Goal: Contribute content: Contribute content

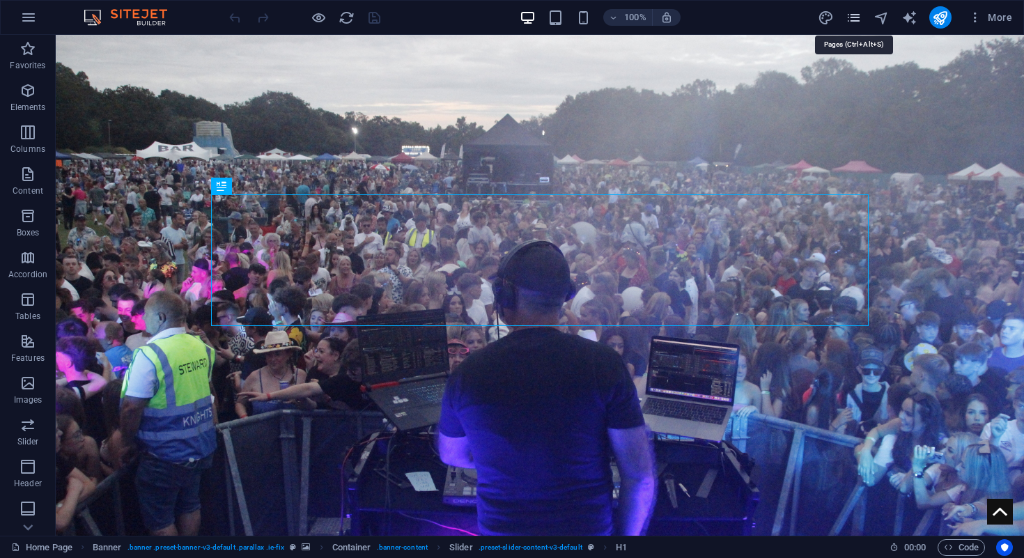
click at [855, 13] on icon "pages" at bounding box center [853, 18] width 16 height 16
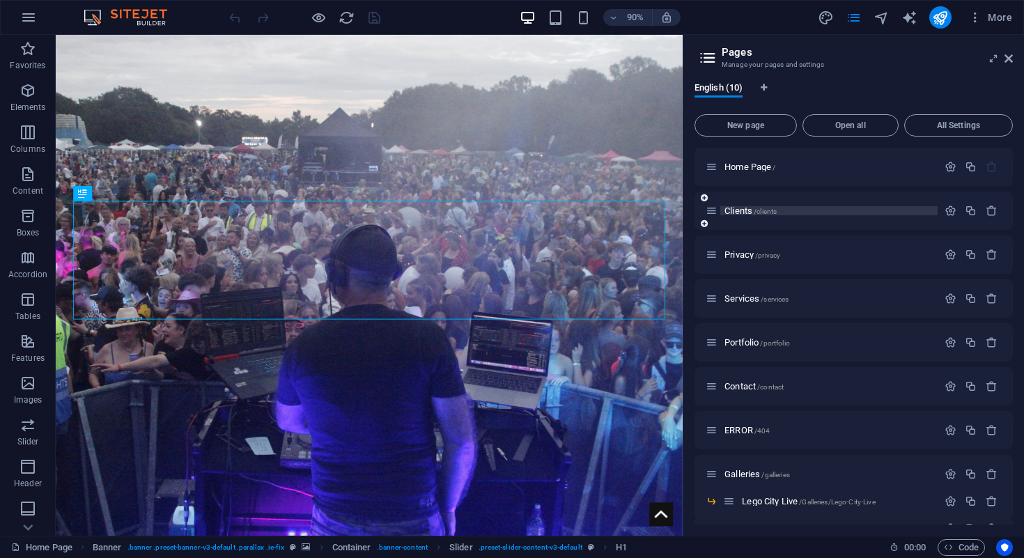
scroll to position [29, 0]
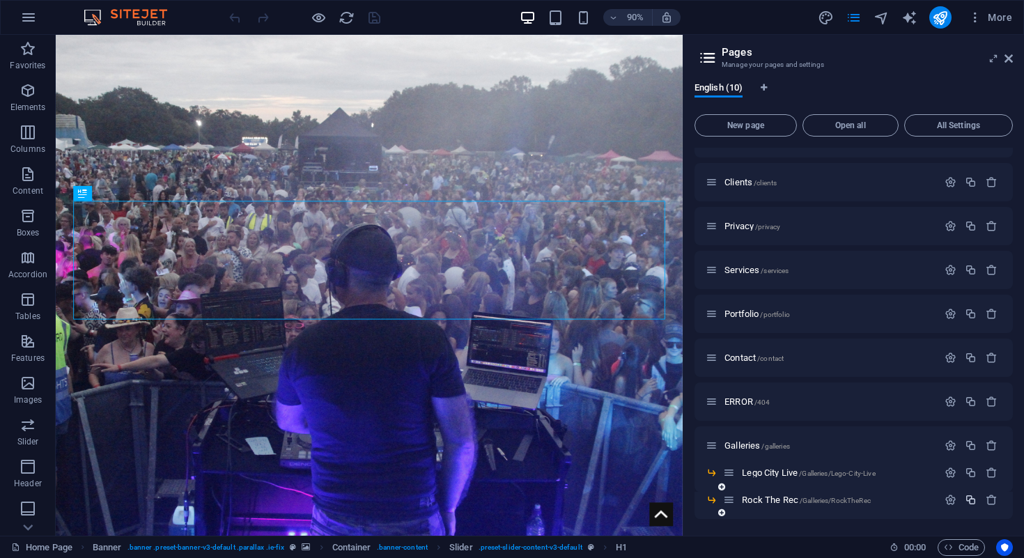
click at [967, 501] on icon "button" at bounding box center [970, 500] width 12 height 12
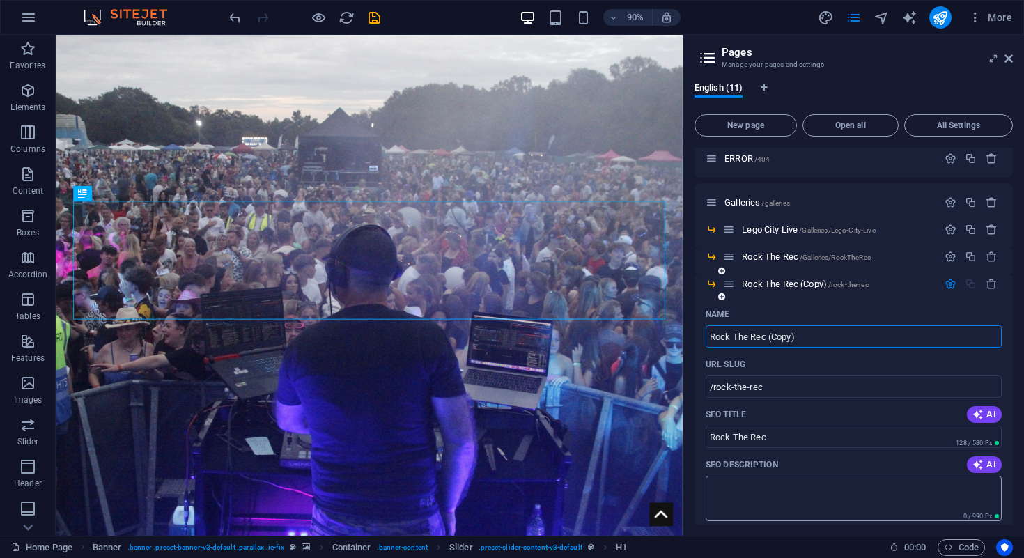
scroll to position [332, 0]
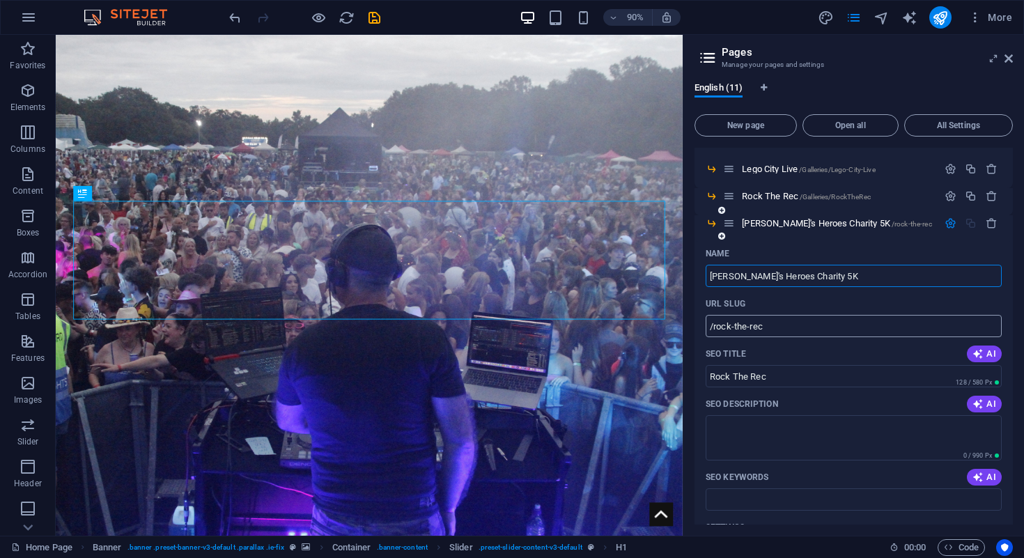
type input "[PERSON_NAME]'s Heroes Charity 5K"
click at [820, 329] on input "/rock-the-rec" at bounding box center [853, 326] width 296 height 22
type input "/HH-Charity-5K"
drag, startPoint x: 800, startPoint y: 377, endPoint x: 698, endPoint y: 377, distance: 101.7
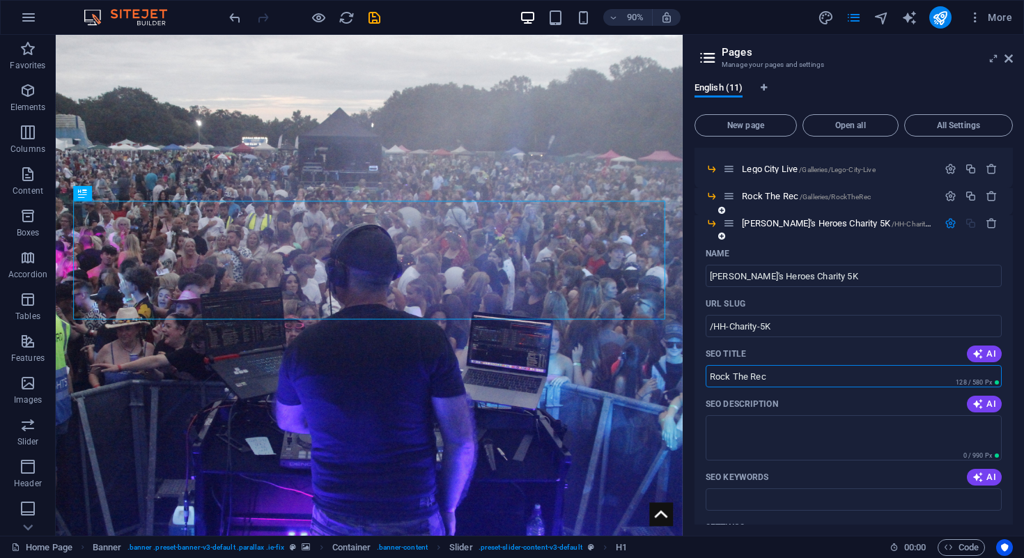
click at [698, 377] on div "Name [PERSON_NAME]'s Heroes Charity 5K ​ URL SLUG /HH-Charity-5K ​ SEO Title AI…" at bounding box center [853, 494] width 318 height 505
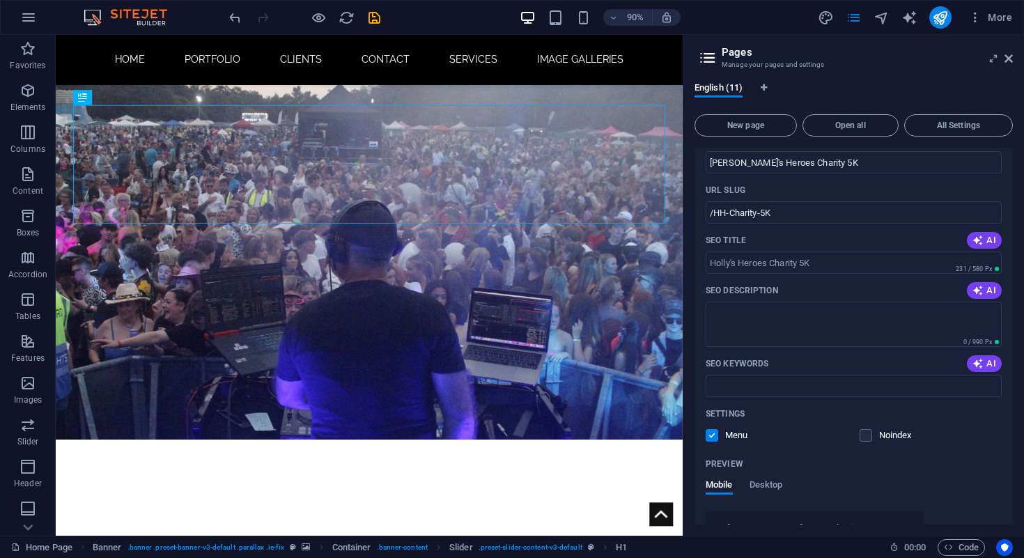
scroll to position [379, 0]
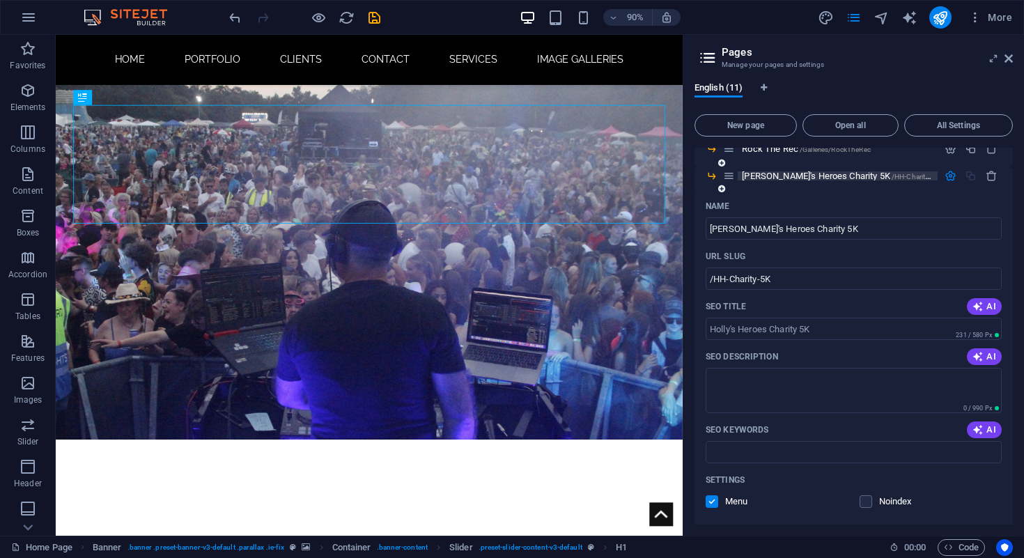
click at [763, 173] on span "[PERSON_NAME]'s Heroes Charity 5K /HH-Charity-5K" at bounding box center [841, 176] width 198 height 10
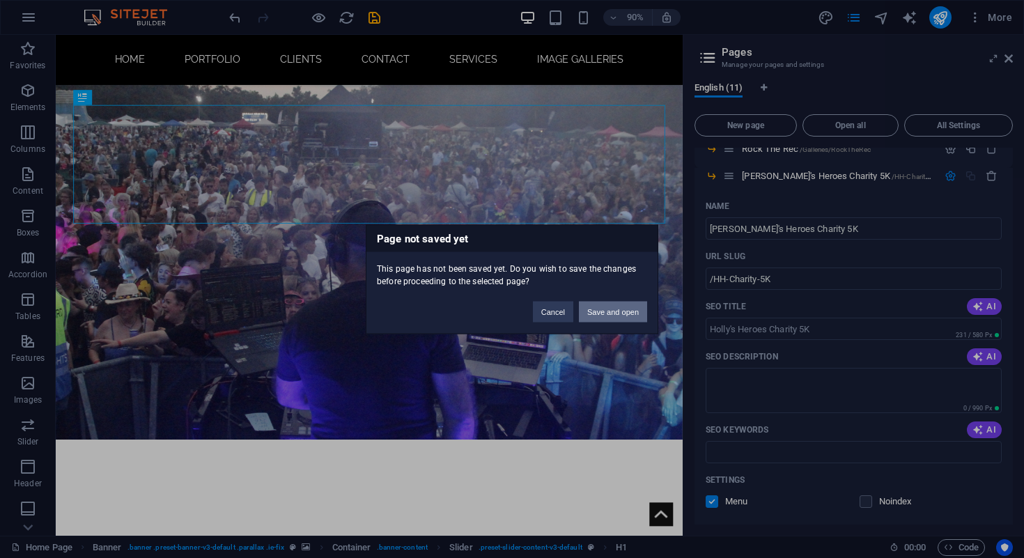
click at [604, 306] on button "Save and open" at bounding box center [613, 311] width 68 height 21
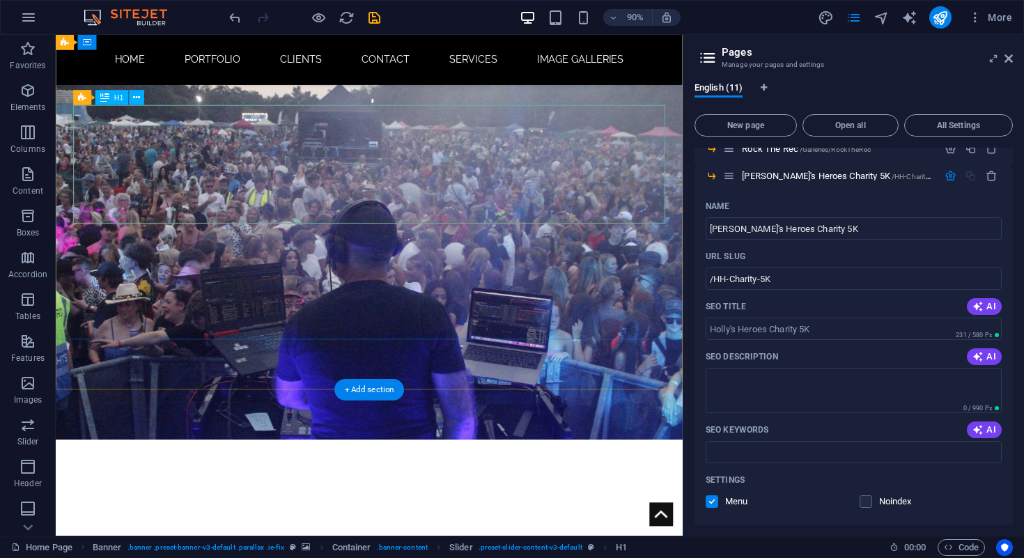
scroll to position [0, 0]
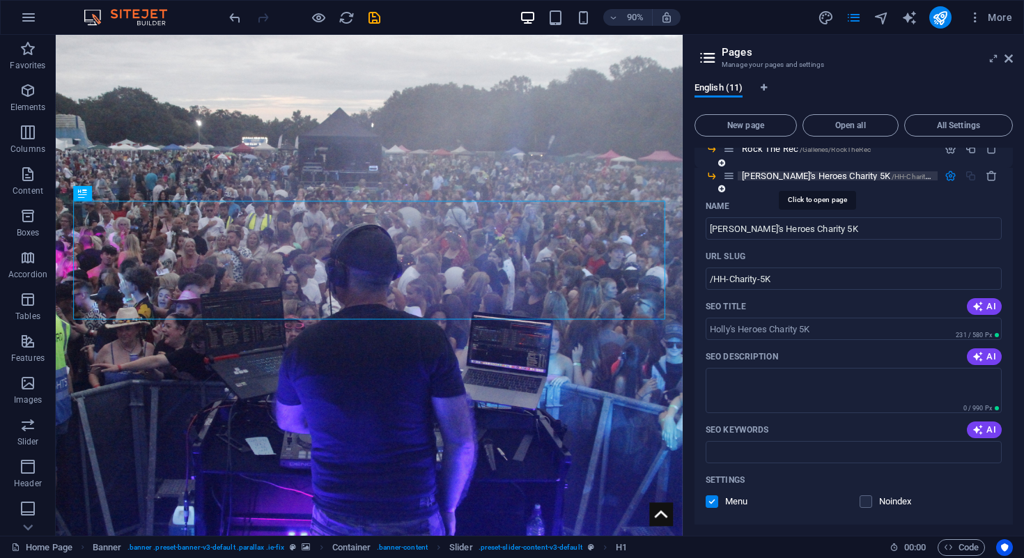
click at [822, 175] on span "[PERSON_NAME]'s Heroes Charity 5K /HH-Charity-5K" at bounding box center [841, 176] width 198 height 10
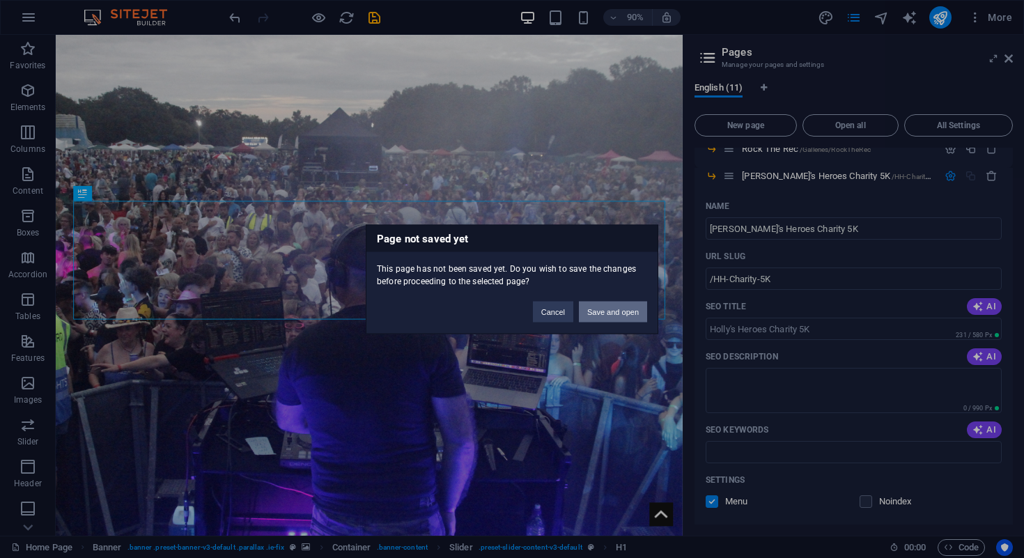
click at [599, 317] on button "Save and open" at bounding box center [613, 311] width 68 height 21
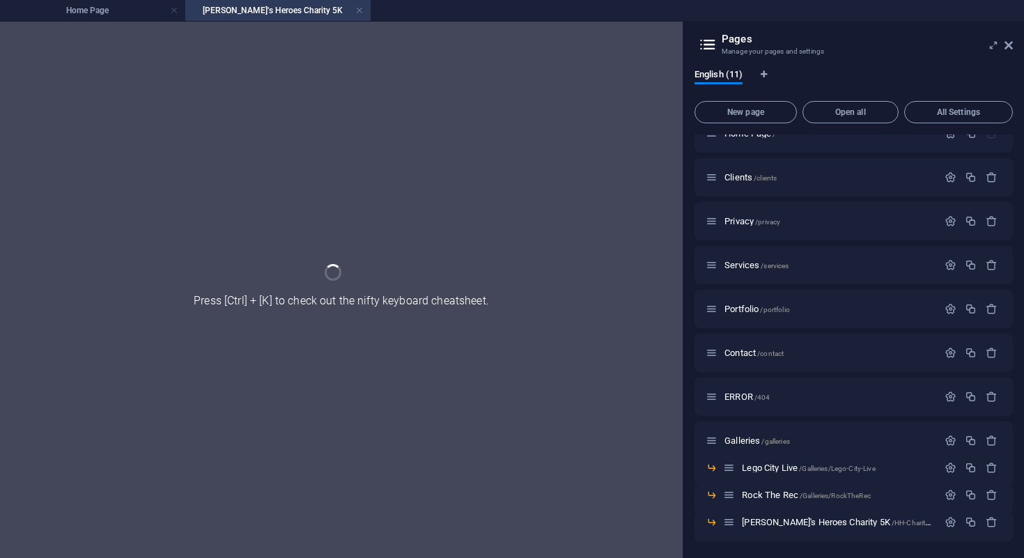
scroll to position [20, 0]
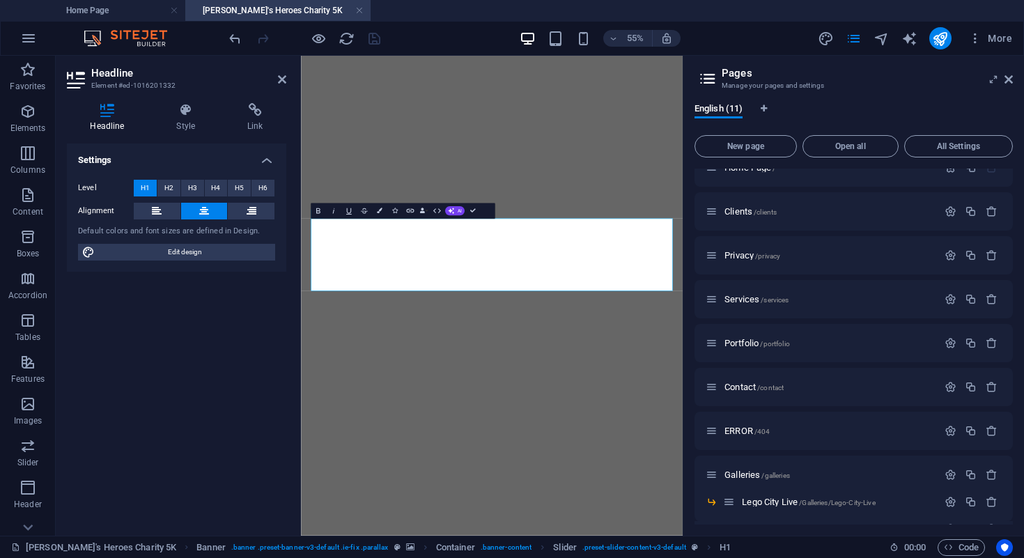
click at [1010, 72] on h2 "Pages" at bounding box center [866, 73] width 291 height 13
click at [279, 86] on header "Headline Element #ed-1016201332" at bounding box center [176, 74] width 219 height 36
click at [281, 80] on icon at bounding box center [282, 79] width 8 height 11
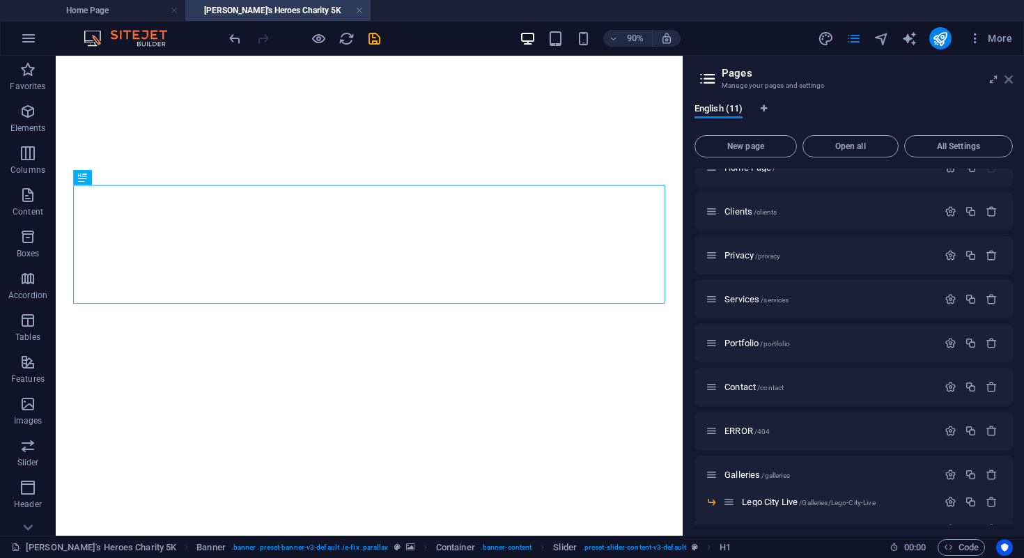
click at [1011, 80] on icon at bounding box center [1008, 79] width 8 height 11
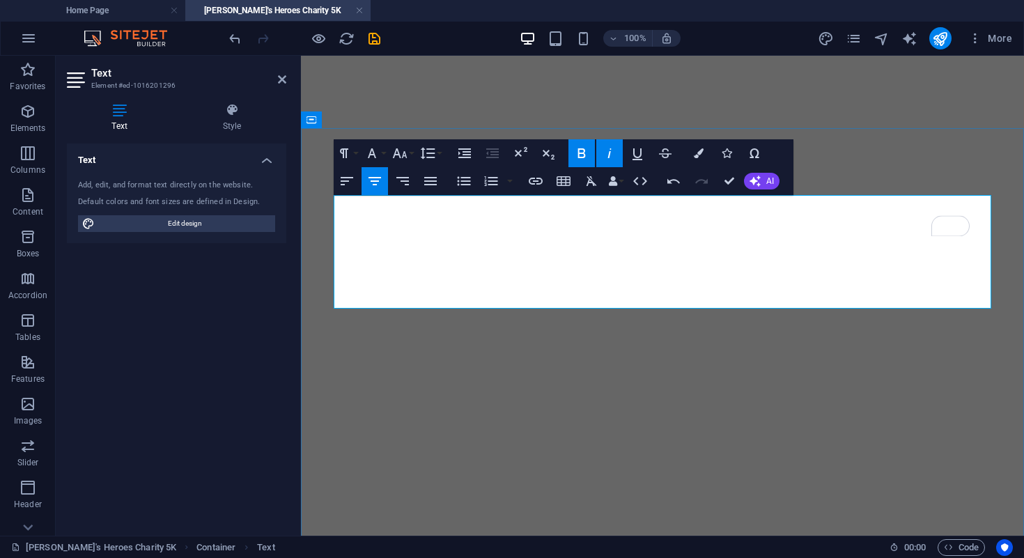
scroll to position [359, 0]
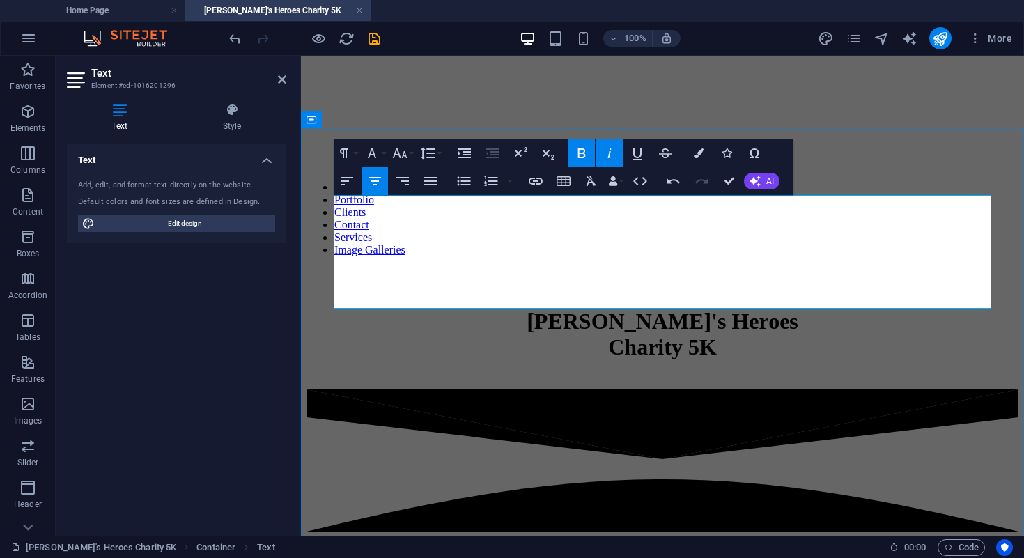
drag, startPoint x: 822, startPoint y: 266, endPoint x: 836, endPoint y: 287, distance: 25.1
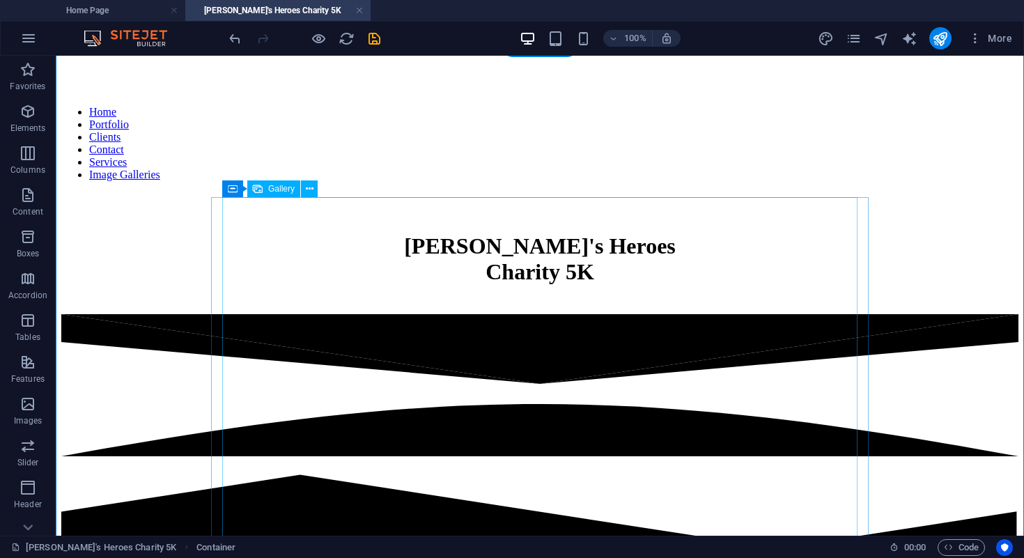
scroll to position [451, 0]
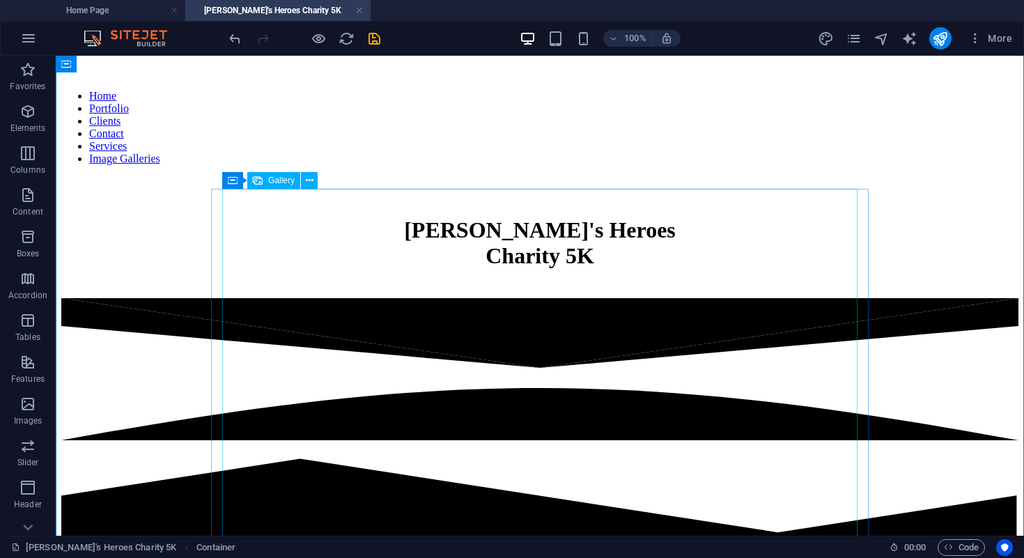
click at [289, 184] on span "Gallery" at bounding box center [281, 180] width 26 height 8
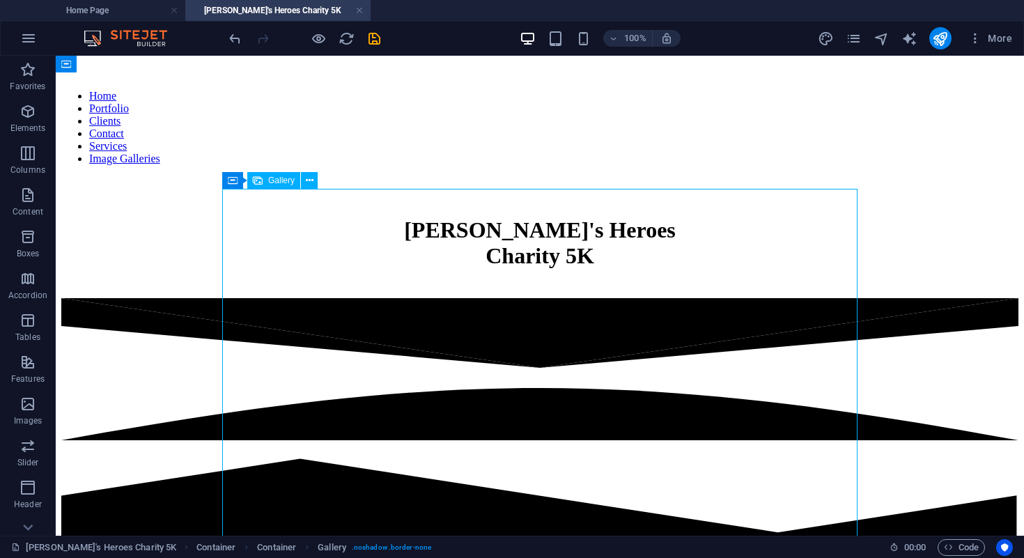
click at [289, 184] on span "Gallery" at bounding box center [281, 180] width 26 height 8
select select "4"
select select "%"
click at [239, 184] on span "Container" at bounding box center [250, 180] width 36 height 8
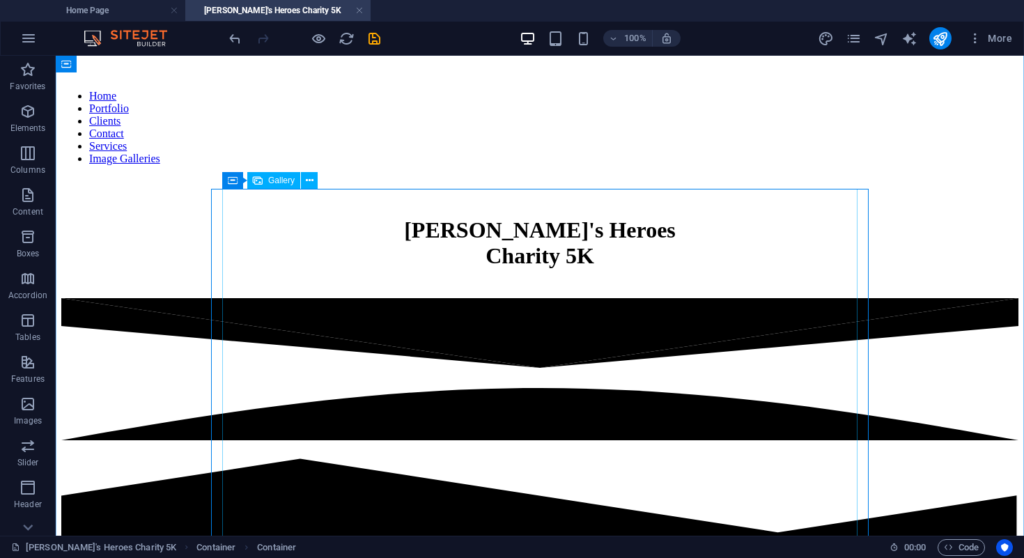
click at [282, 180] on span "Gallery" at bounding box center [281, 180] width 26 height 8
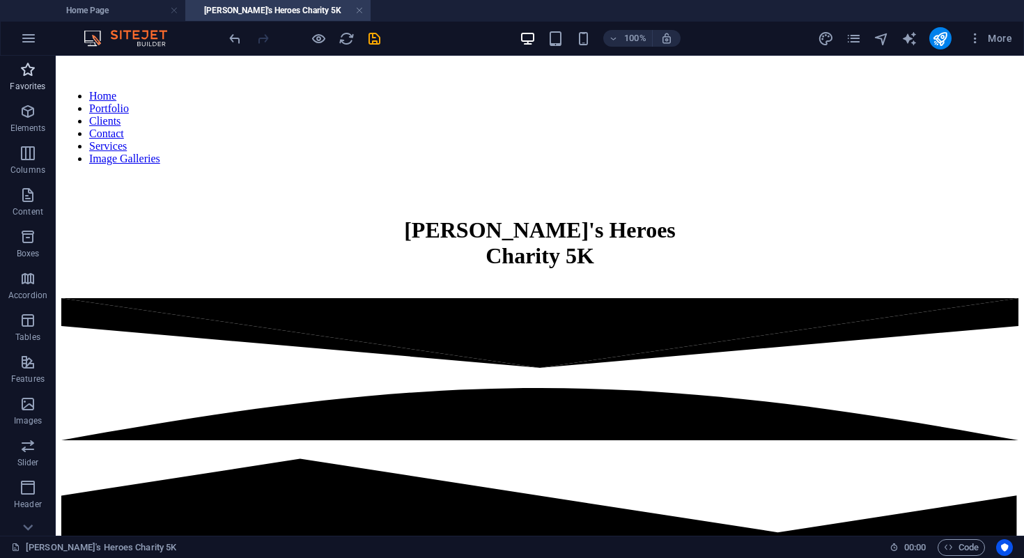
click at [32, 65] on icon "button" at bounding box center [27, 69] width 17 height 17
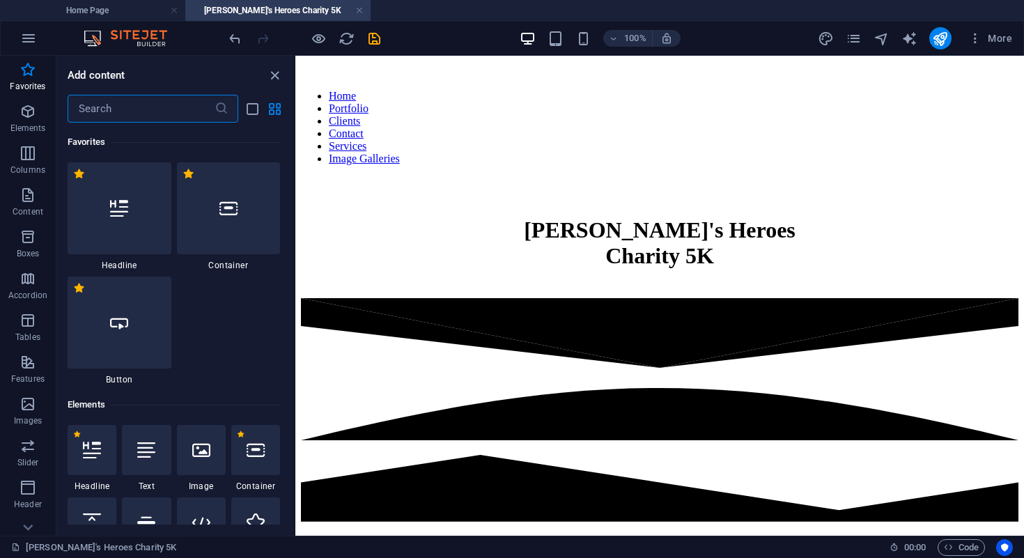
type input "h"
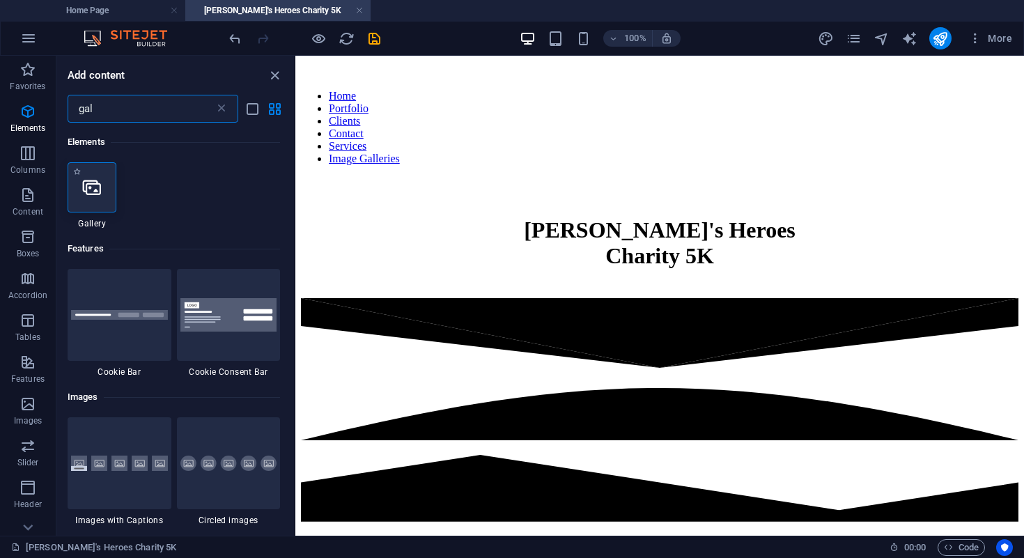
type input "gal"
select select "4"
select select "%"
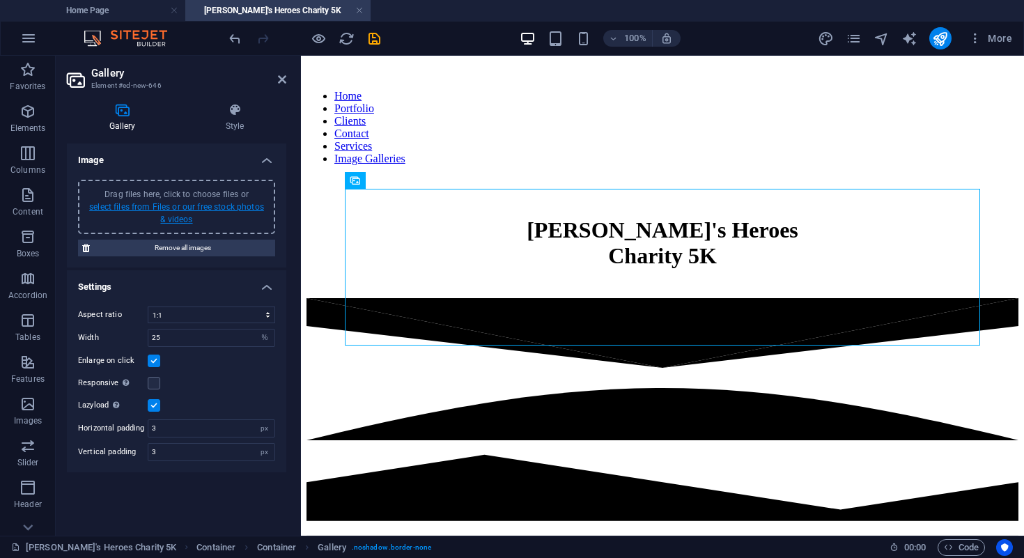
click at [184, 205] on link "select files from Files or our free stock photos & videos" at bounding box center [176, 213] width 175 height 22
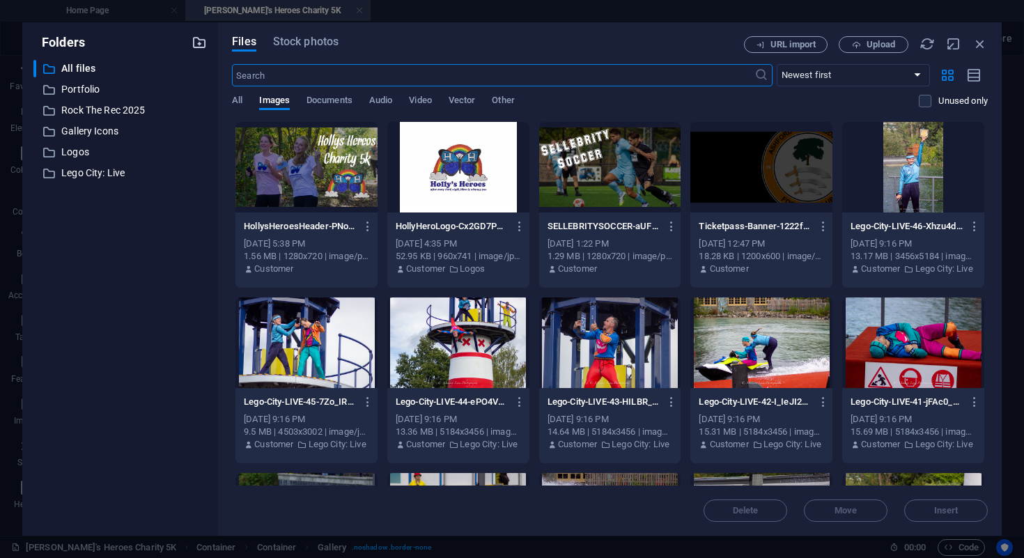
click at [195, 42] on icon "button" at bounding box center [198, 42] width 15 height 15
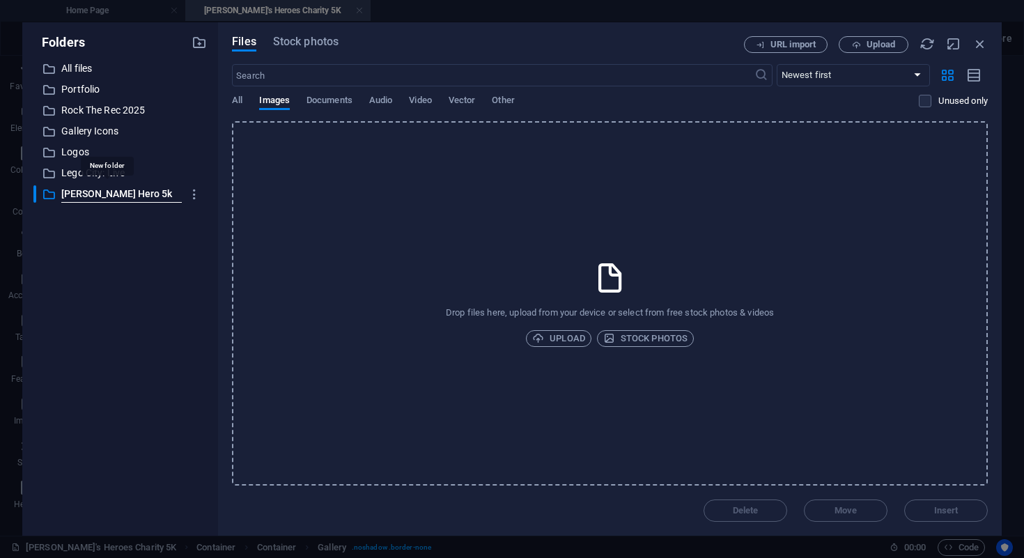
type input "[PERSON_NAME] Hero 5k"
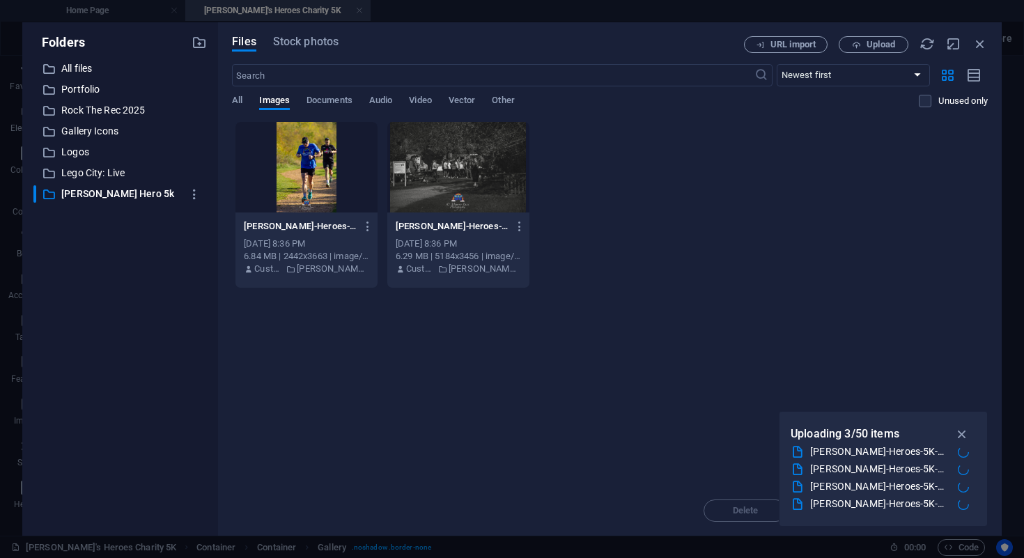
scroll to position [134, 0]
click at [963, 494] on icon at bounding box center [963, 494] width 12 height 12
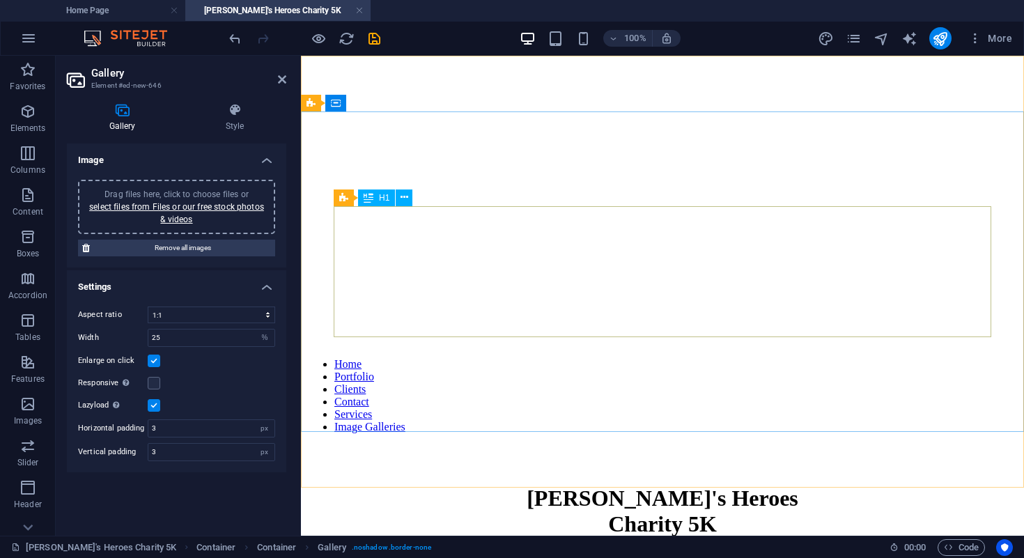
scroll to position [0, 0]
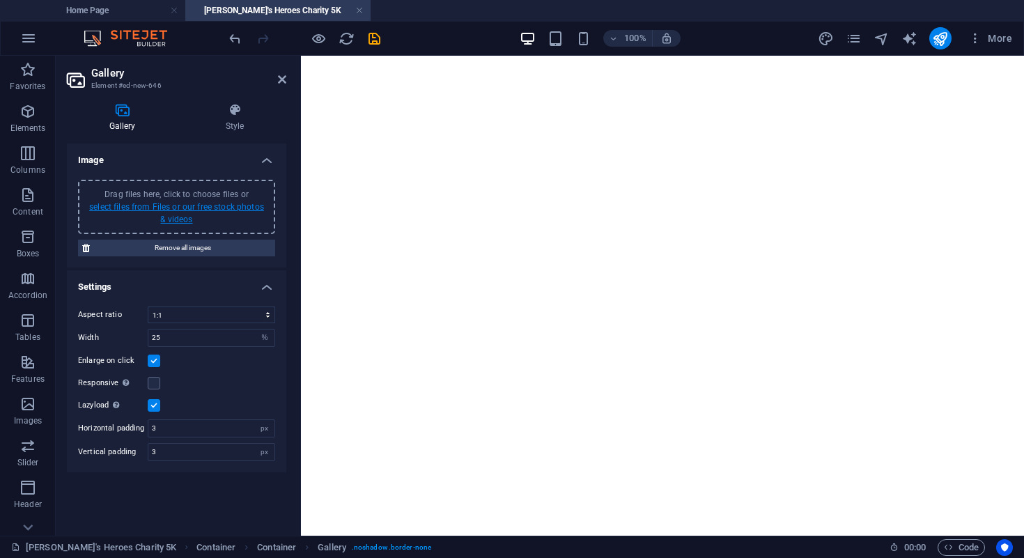
click at [180, 210] on link "select files from Files or our free stock photos & videos" at bounding box center [176, 213] width 175 height 22
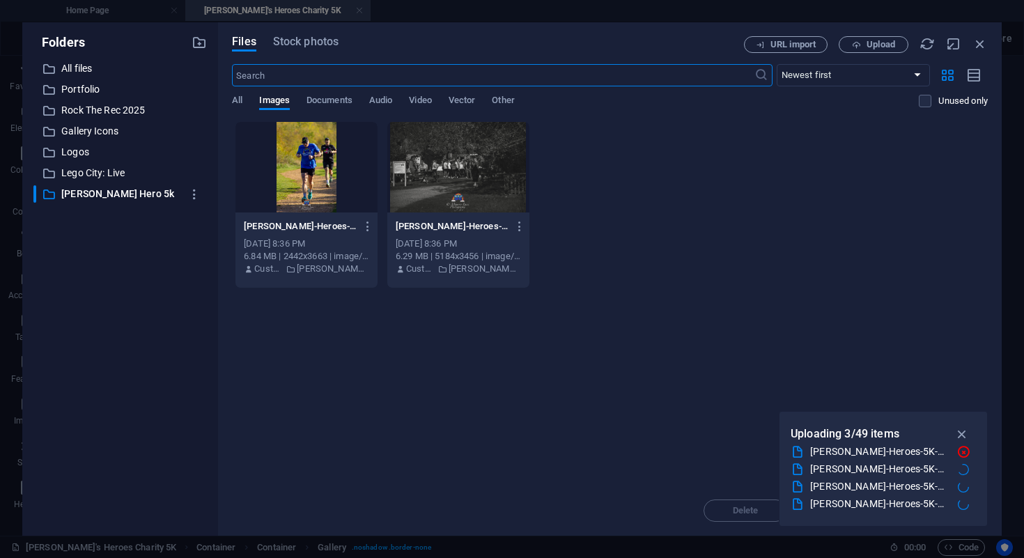
scroll to position [70, 0]
click at [960, 432] on icon "button" at bounding box center [962, 433] width 16 height 15
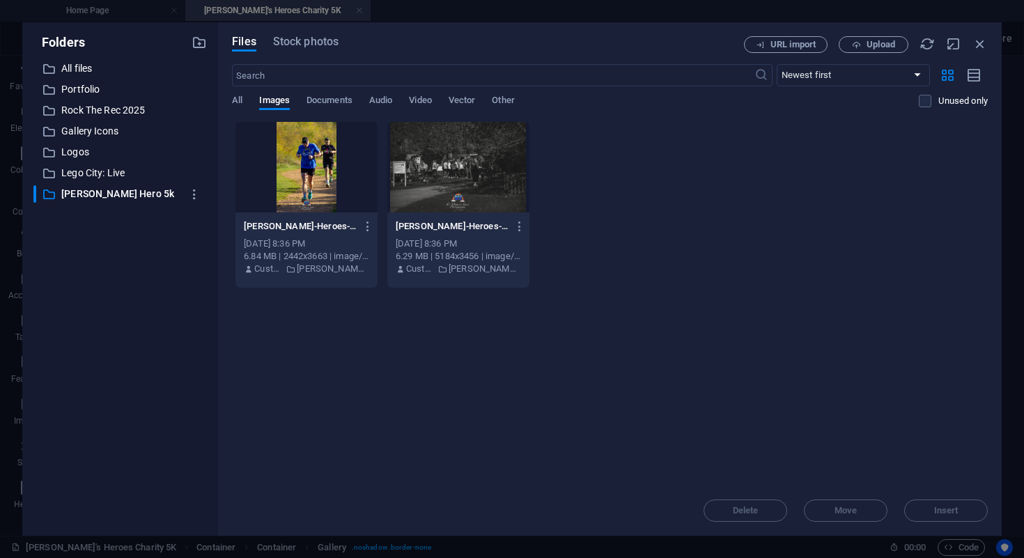
drag, startPoint x: 707, startPoint y: 322, endPoint x: 441, endPoint y: 202, distance: 291.1
click at [441, 202] on div "Drop files here to upload them instantly [PERSON_NAME]-Heroes-5K-02-EuH2JtQCwNG…" at bounding box center [609, 303] width 755 height 364
click at [441, 202] on div at bounding box center [458, 167] width 142 height 91
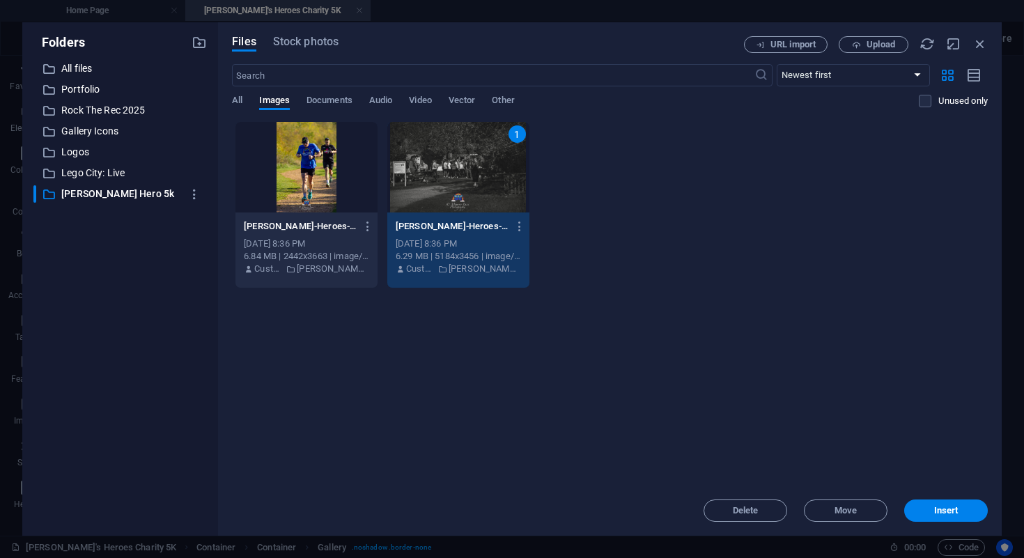
click at [329, 205] on div at bounding box center [306, 167] width 142 height 91
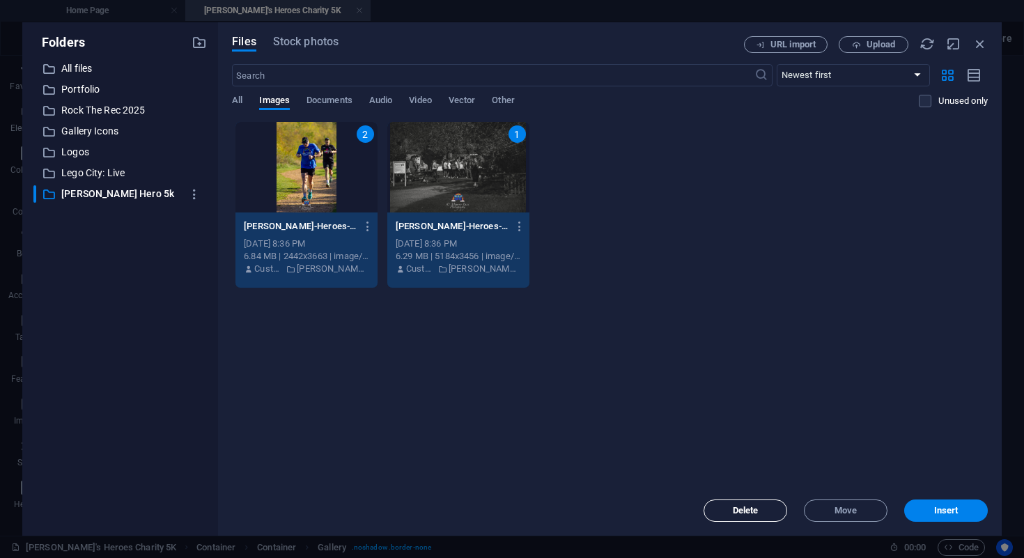
click at [746, 504] on button "Delete" at bounding box center [745, 510] width 84 height 22
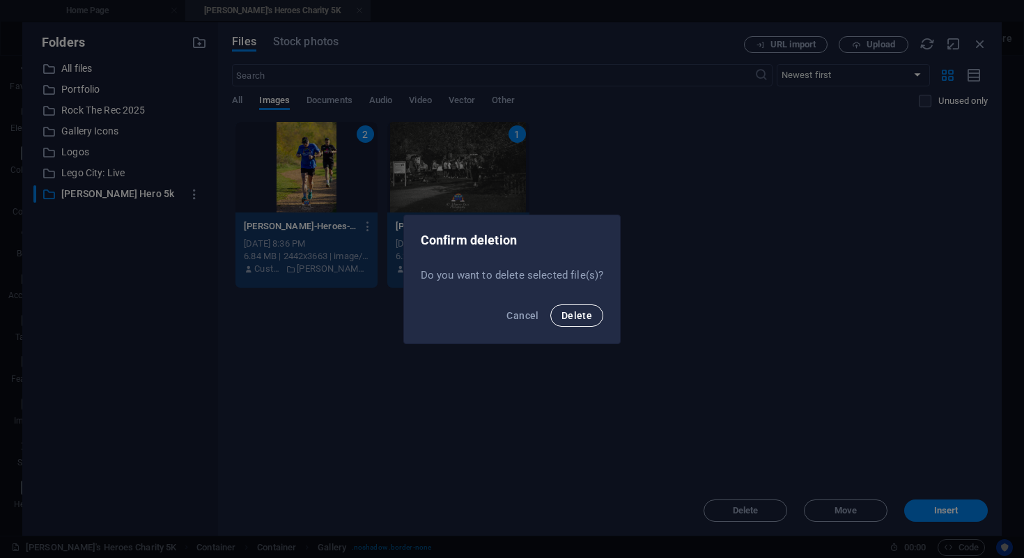
click at [571, 315] on span "Delete" at bounding box center [576, 315] width 31 height 11
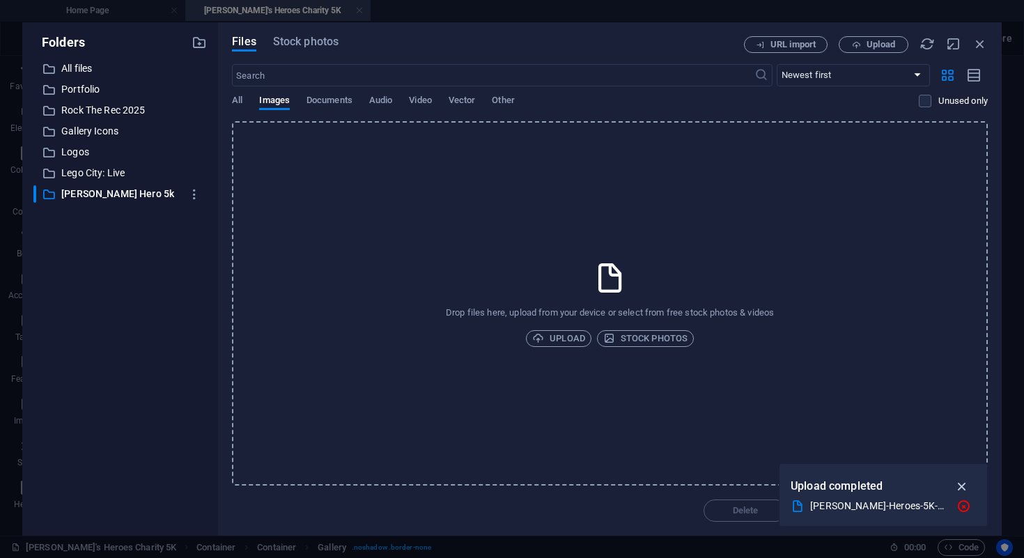
click at [957, 487] on icon "button" at bounding box center [962, 485] width 16 height 15
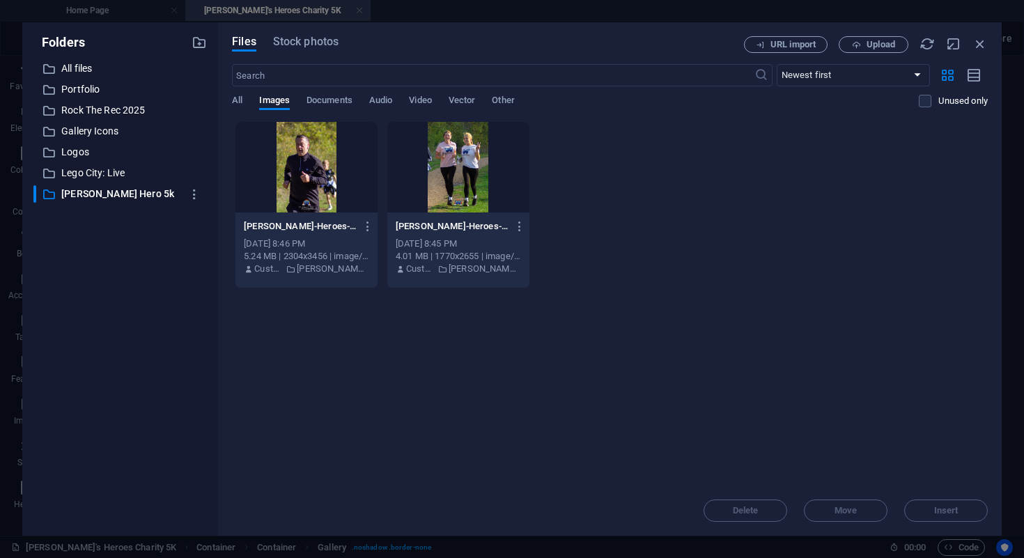
click at [991, 43] on div "Files Stock photos URL import Upload ​ Newest first Oldest first Name (A-Z) Nam…" at bounding box center [609, 278] width 783 height 513
click at [983, 45] on icon "button" at bounding box center [979, 43] width 15 height 15
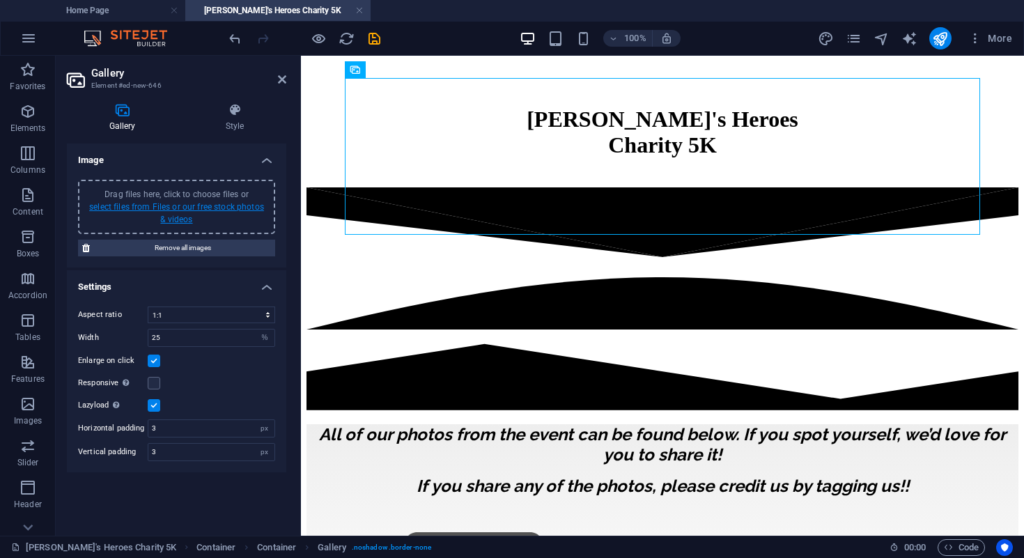
click at [178, 217] on link "select files from Files or our free stock photos & videos" at bounding box center [176, 213] width 175 height 22
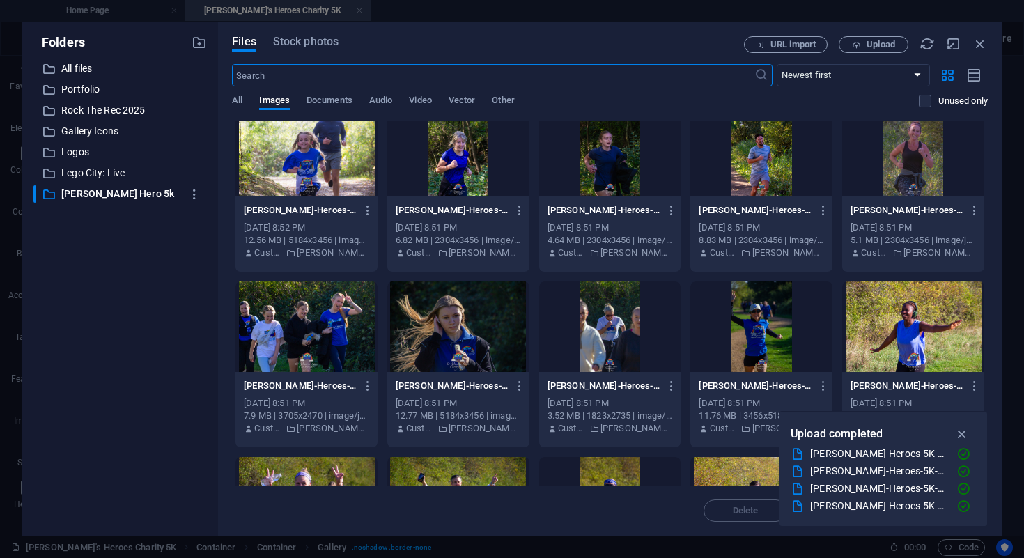
scroll to position [0, 0]
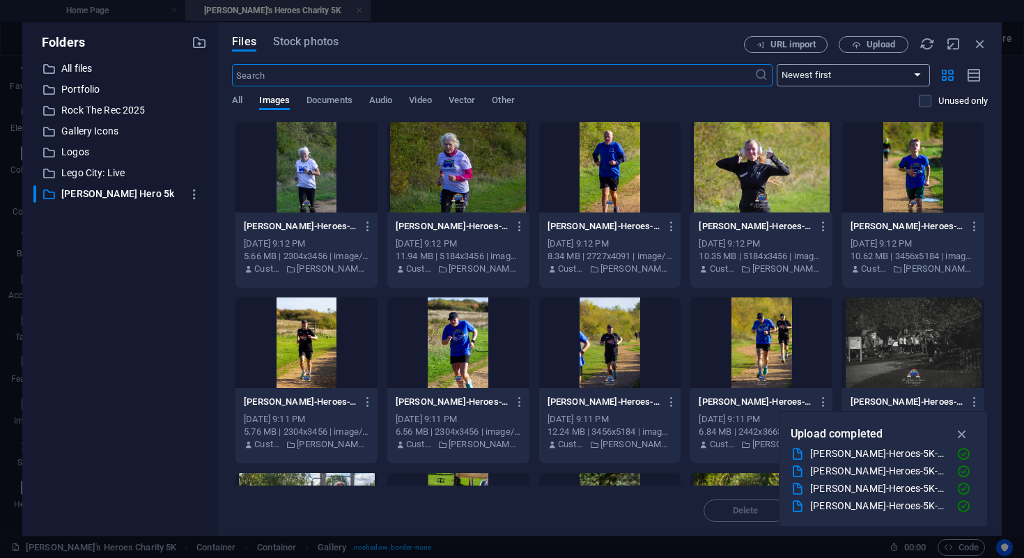
click at [833, 67] on select "Newest first Oldest first Name (A-Z) Name (Z-A) Size (0-9) Size (9-0) Resolutio…" at bounding box center [852, 75] width 153 height 22
select select "name_asc"
click at [776, 64] on select "Newest first Oldest first Name (A-Z) Name (Z-A) Size (0-9) Size (9-0) Resolutio…" at bounding box center [852, 75] width 153 height 22
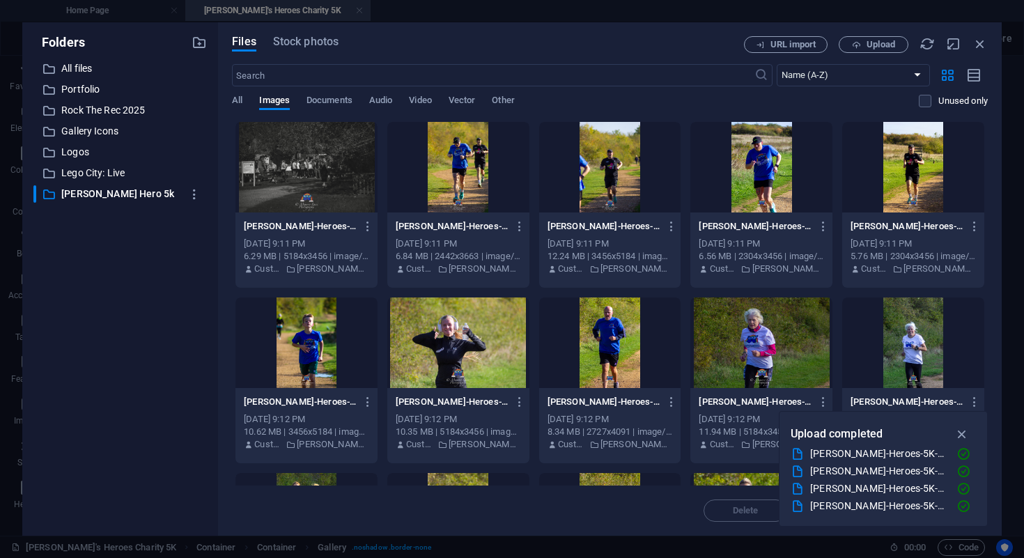
click at [322, 173] on div at bounding box center [306, 167] width 142 height 91
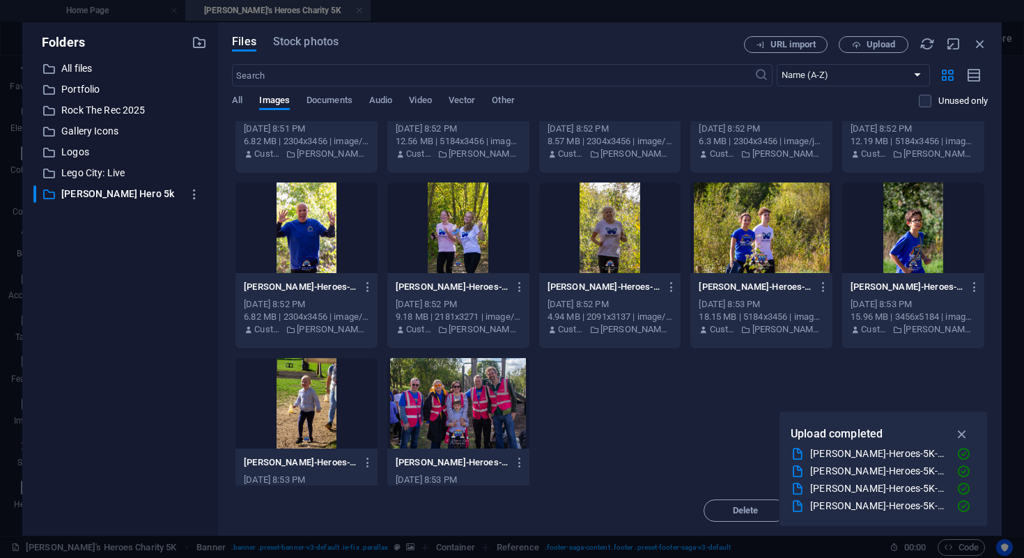
scroll to position [1558, 0]
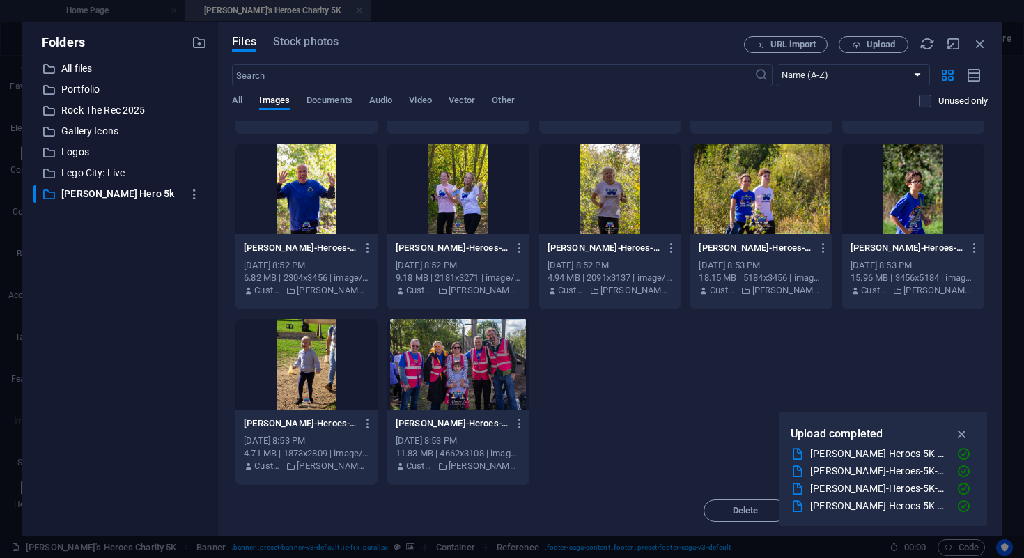
click at [470, 373] on div at bounding box center [458, 364] width 142 height 91
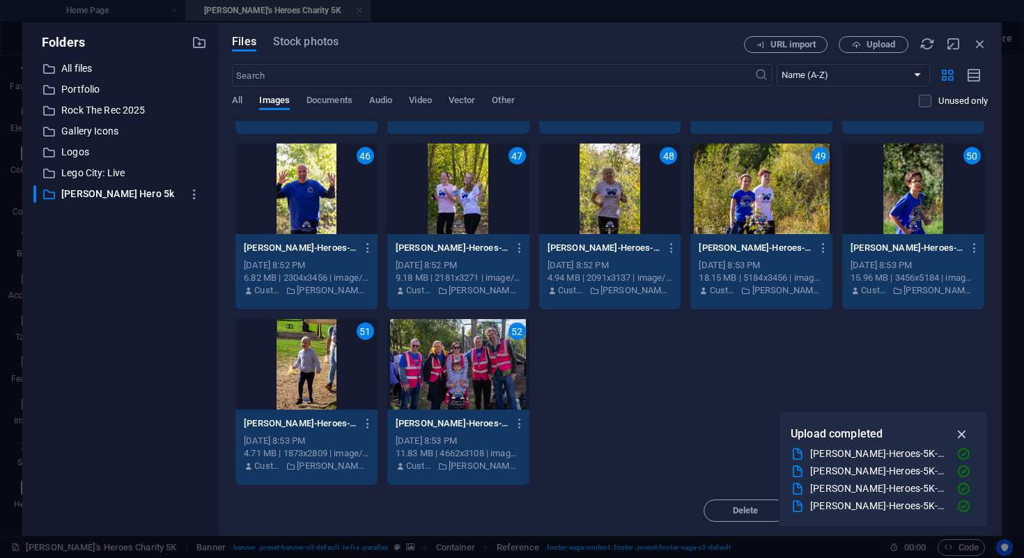
click at [963, 429] on icon "button" at bounding box center [962, 433] width 16 height 15
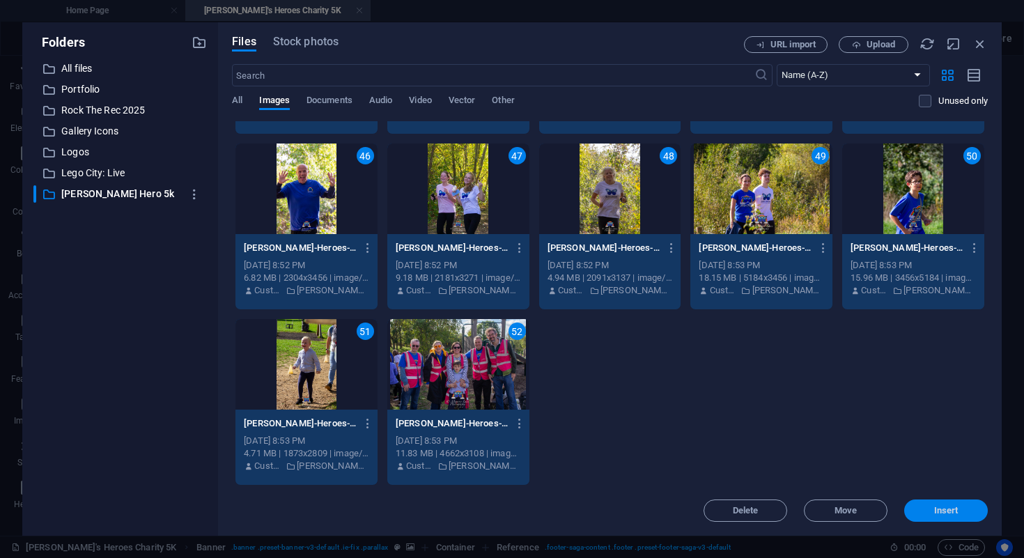
click at [948, 510] on span "Insert" at bounding box center [946, 510] width 24 height 8
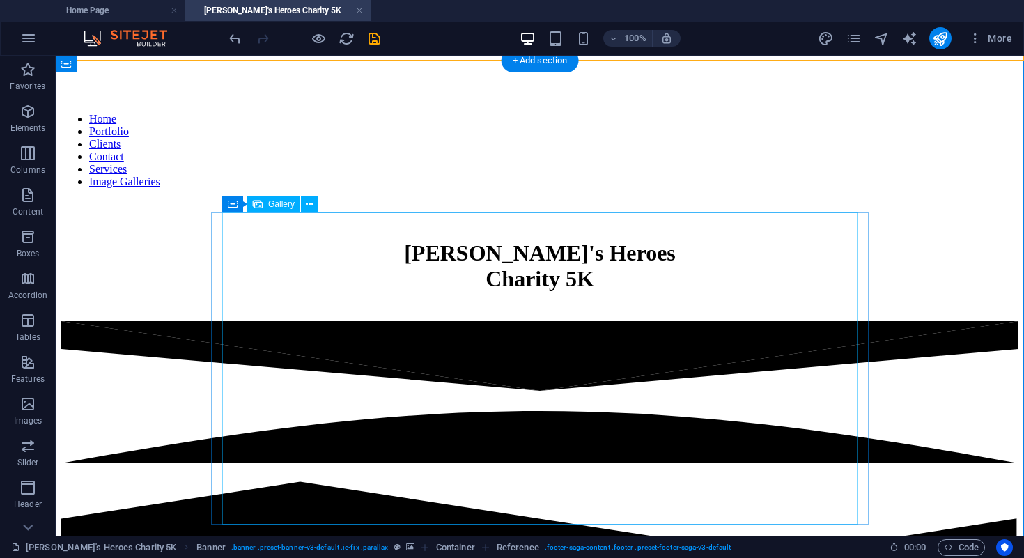
scroll to position [425, 0]
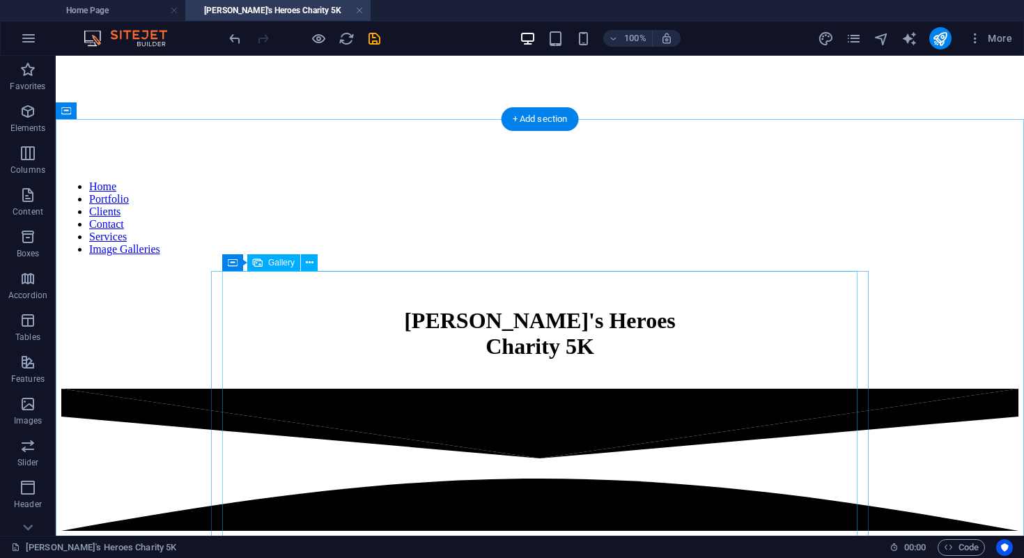
scroll to position [368, 0]
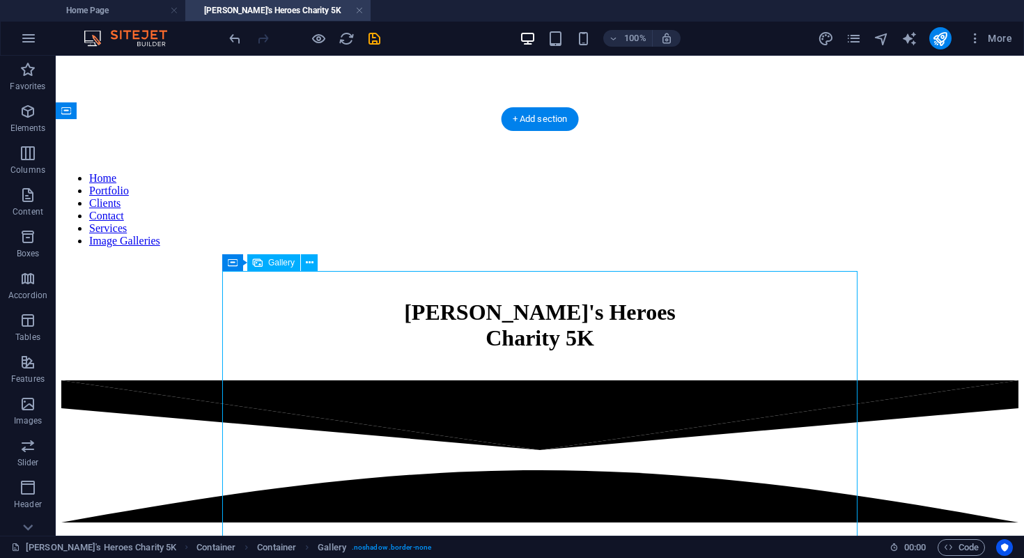
select select "4"
select select "%"
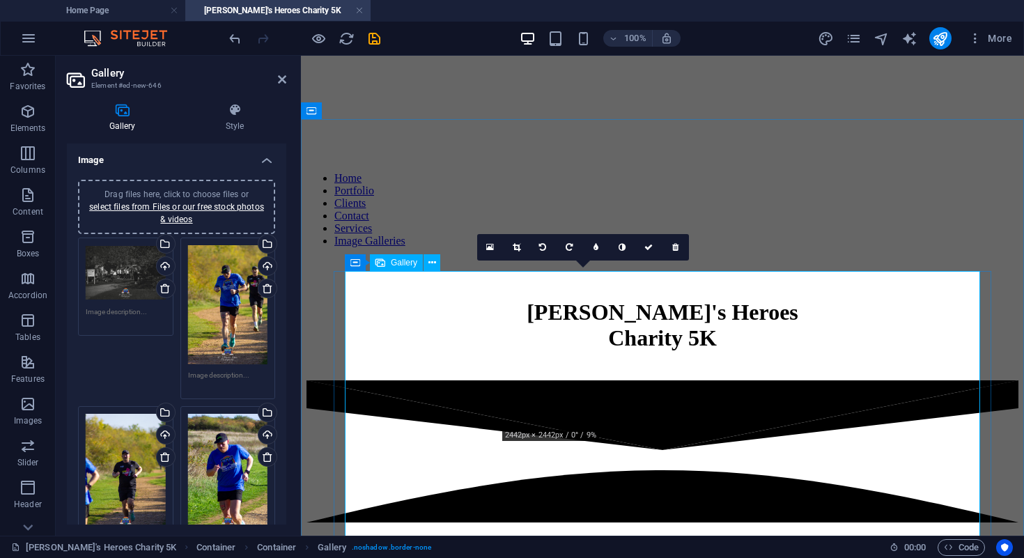
click at [518, 250] on icon at bounding box center [516, 247] width 8 height 8
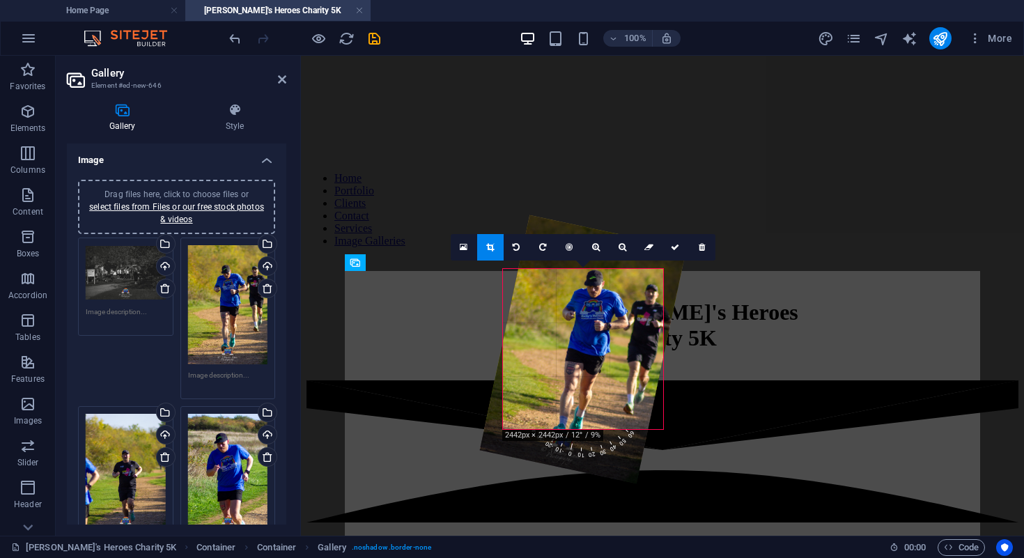
drag, startPoint x: 620, startPoint y: 320, endPoint x: 627, endPoint y: 327, distance: 10.4
click at [627, 327] on div "180 170 160 150 140 130 120 110 100 90 80 70 60 50 40 30 20 10 0 -10 -20 -30 -4…" at bounding box center [583, 349] width 160 height 160
click at [704, 247] on icon at bounding box center [701, 247] width 6 height 8
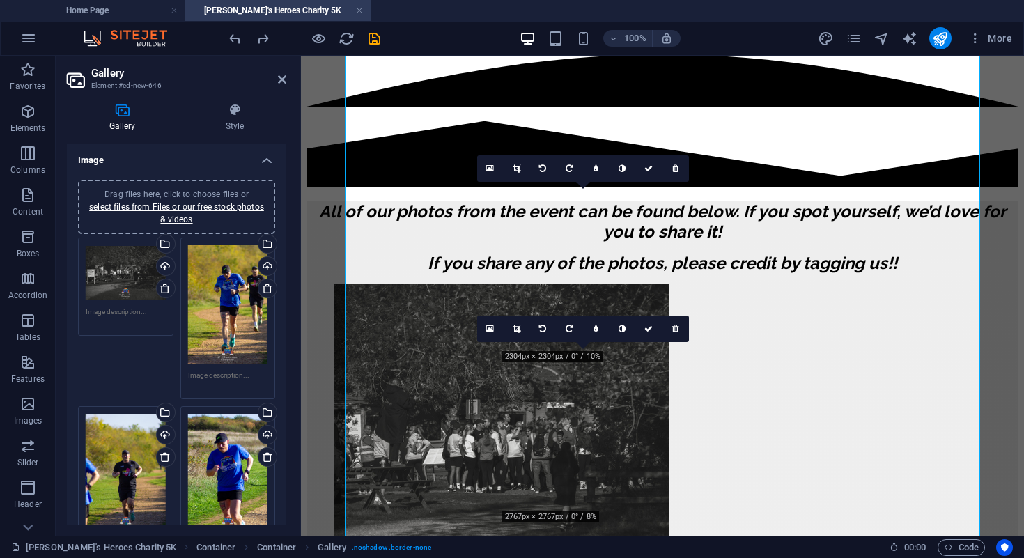
scroll to position [767, 0]
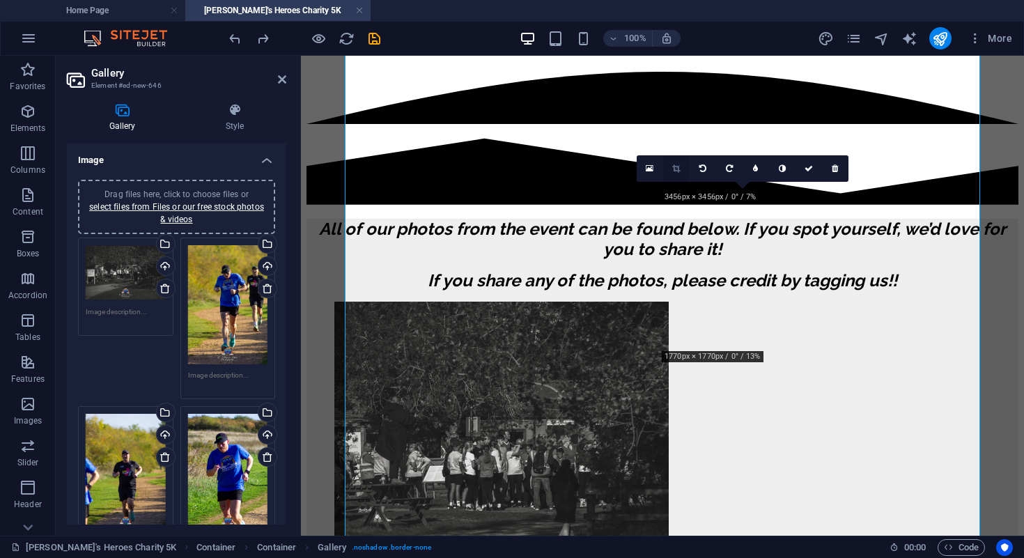
click at [680, 171] on link at bounding box center [676, 168] width 26 height 26
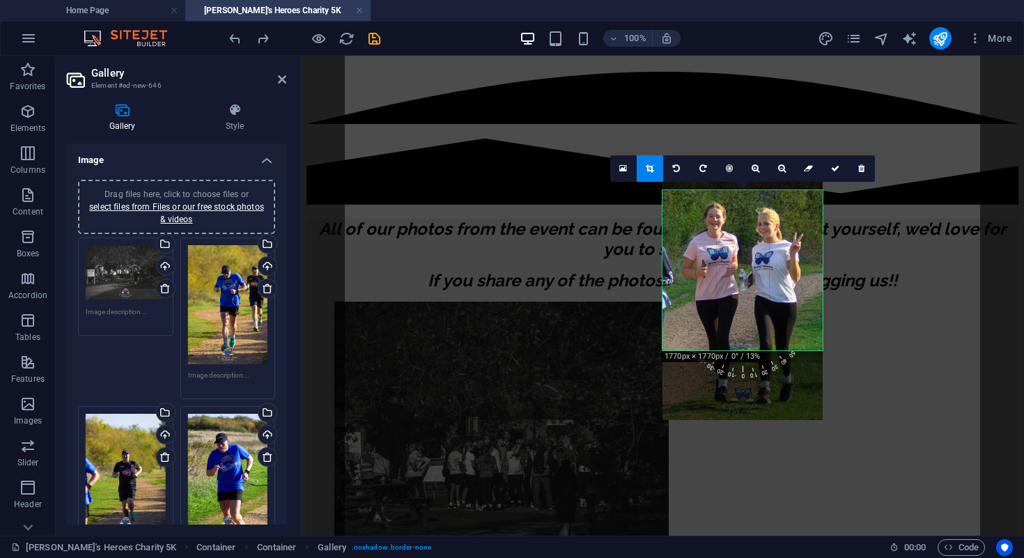
drag, startPoint x: 741, startPoint y: 263, endPoint x: 741, endPoint y: 291, distance: 28.5
click at [741, 292] on div at bounding box center [742, 300] width 160 height 240
click at [833, 171] on icon at bounding box center [835, 168] width 8 height 8
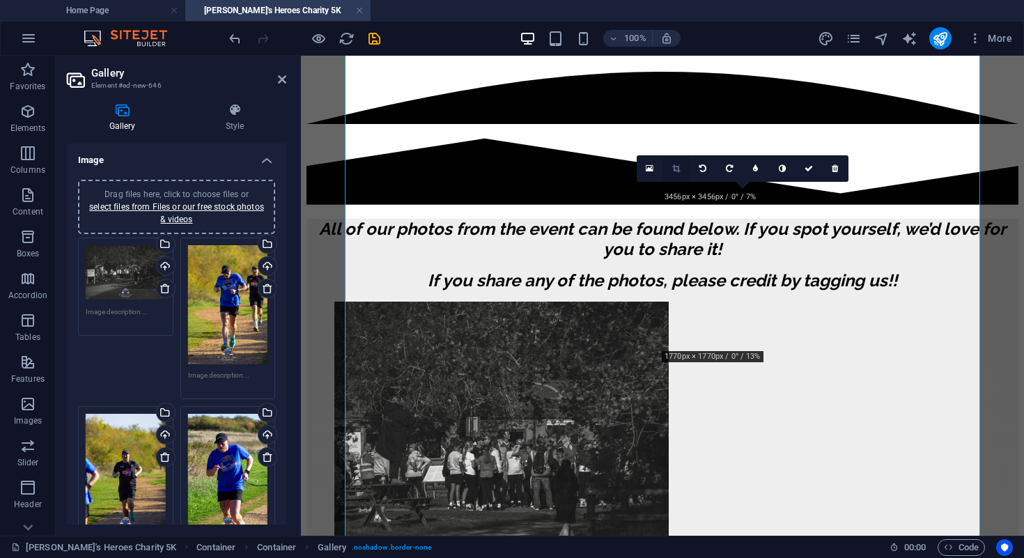
click at [677, 174] on link at bounding box center [676, 168] width 26 height 26
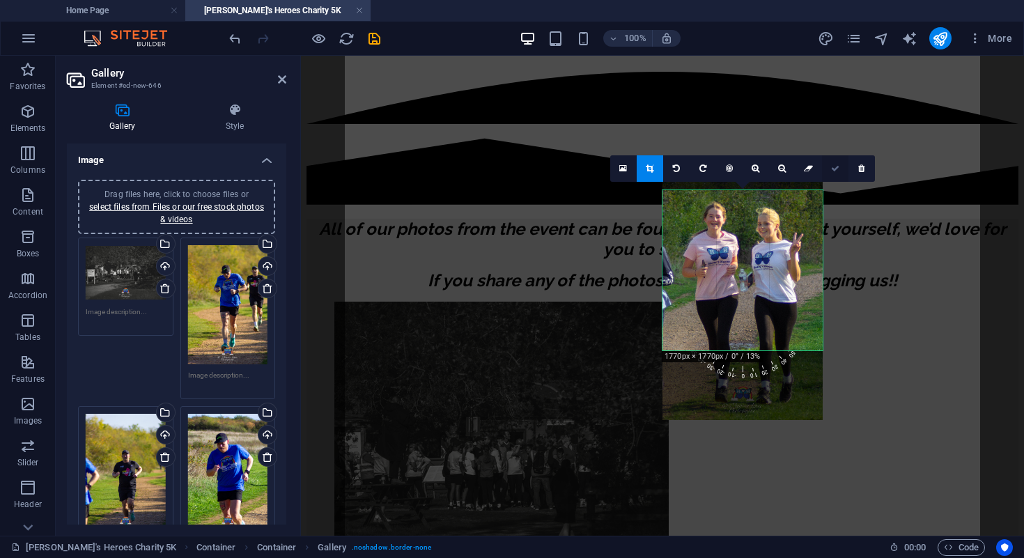
click at [834, 176] on link at bounding box center [835, 168] width 26 height 26
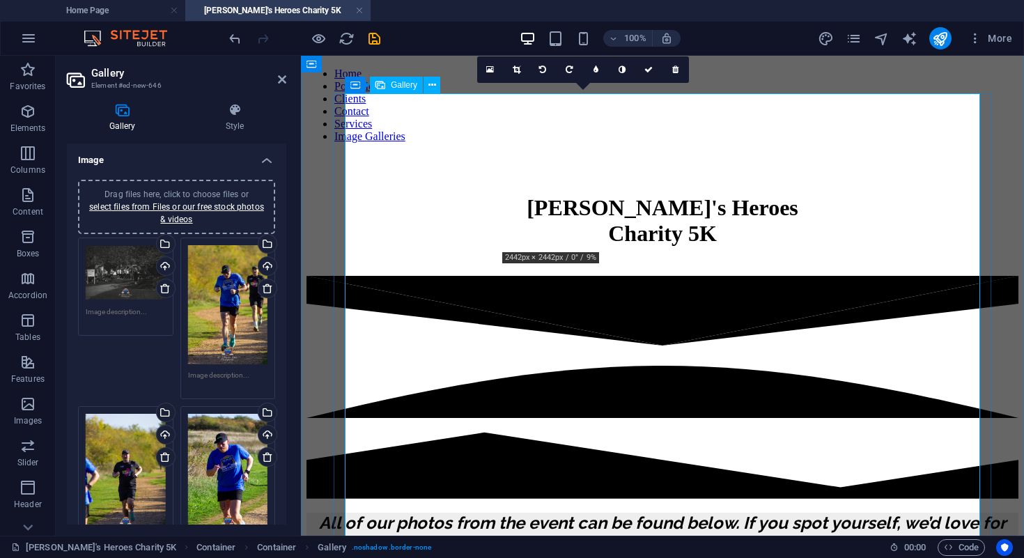
scroll to position [414, 0]
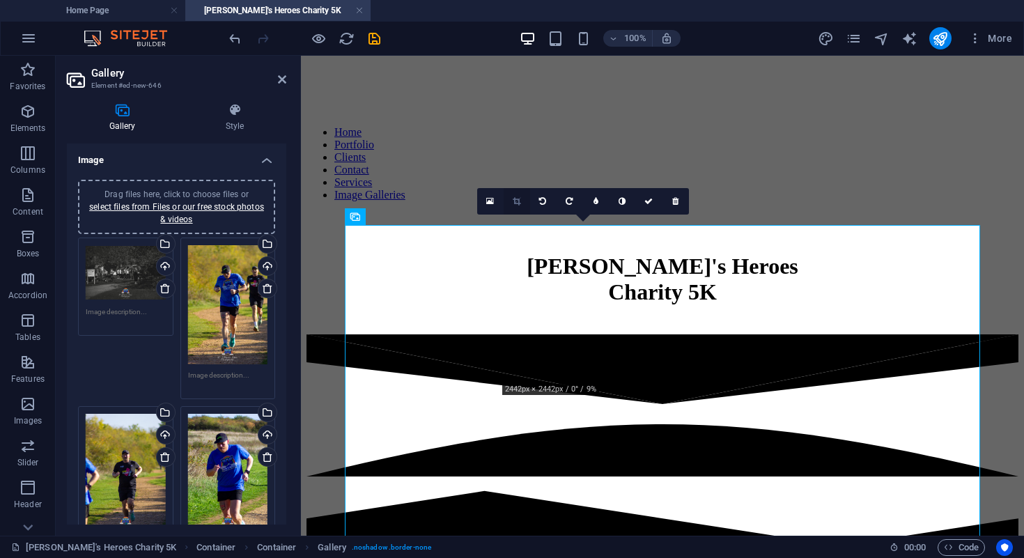
click at [514, 207] on link at bounding box center [516, 201] width 26 height 26
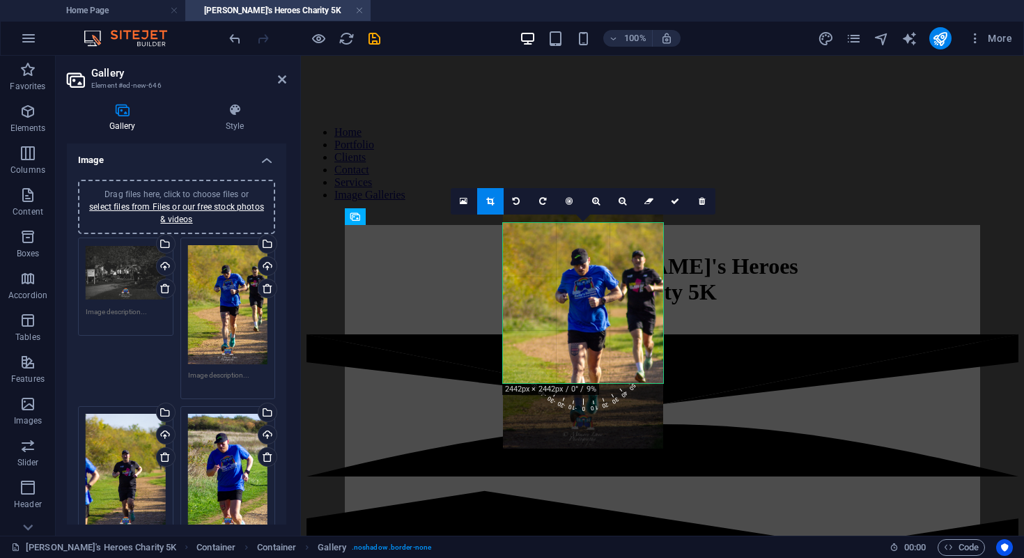
drag, startPoint x: 575, startPoint y: 276, endPoint x: 574, endPoint y: 302, distance: 25.8
click at [574, 302] on div at bounding box center [583, 328] width 160 height 240
click at [674, 206] on link at bounding box center [675, 201] width 26 height 26
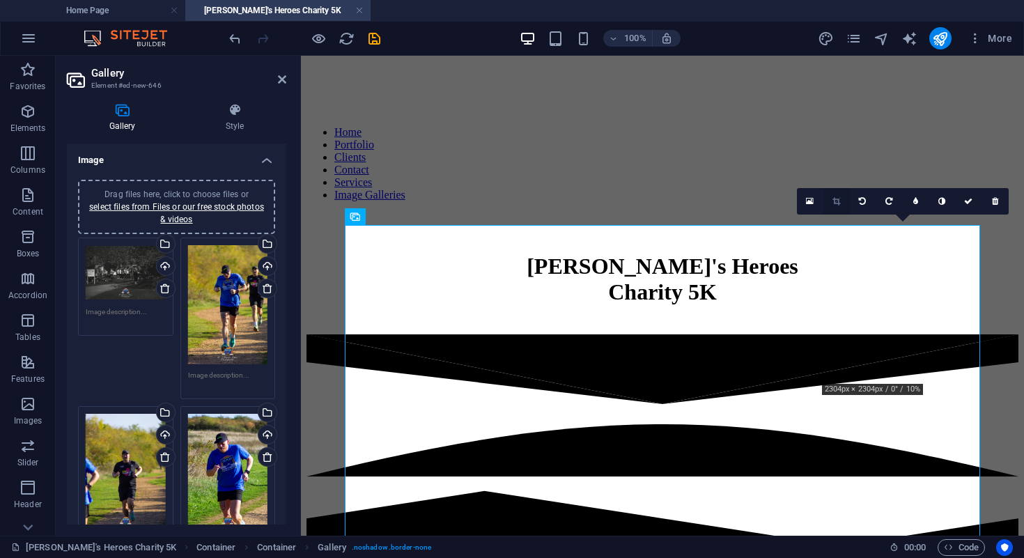
click at [840, 206] on link at bounding box center [836, 201] width 26 height 26
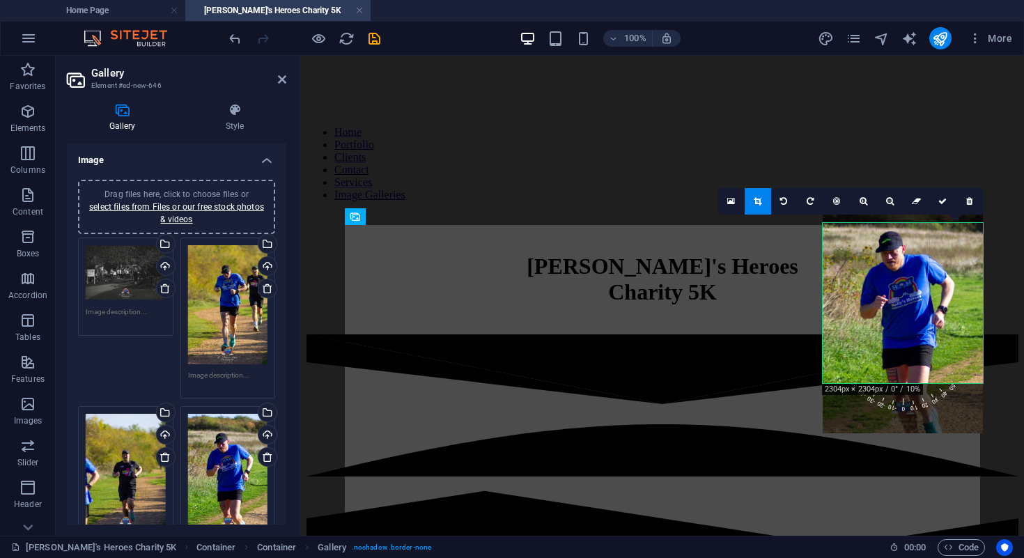
drag, startPoint x: 888, startPoint y: 274, endPoint x: 887, endPoint y: 285, distance: 11.2
click at [887, 285] on div at bounding box center [902, 313] width 160 height 240
click at [942, 203] on icon at bounding box center [942, 201] width 8 height 8
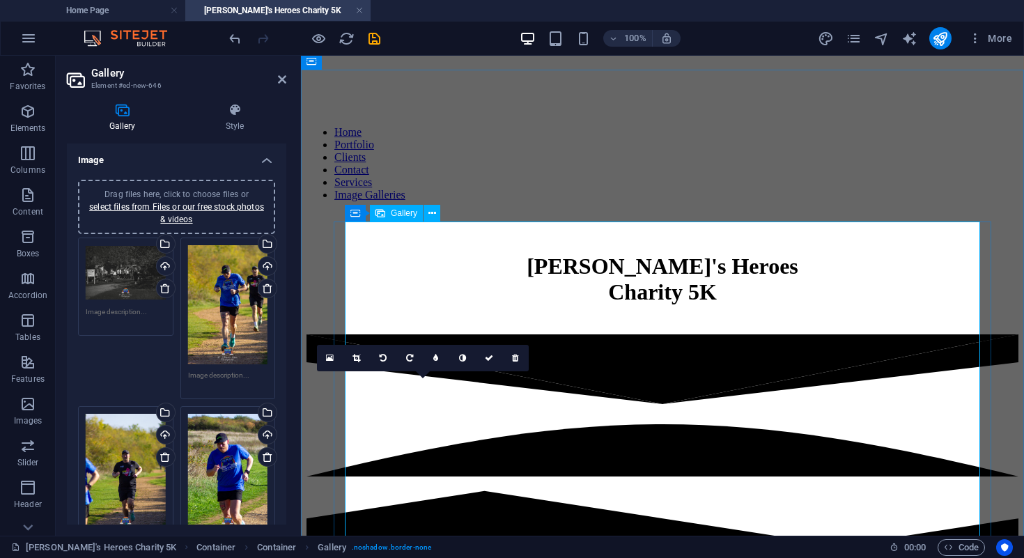
scroll to position [471, 0]
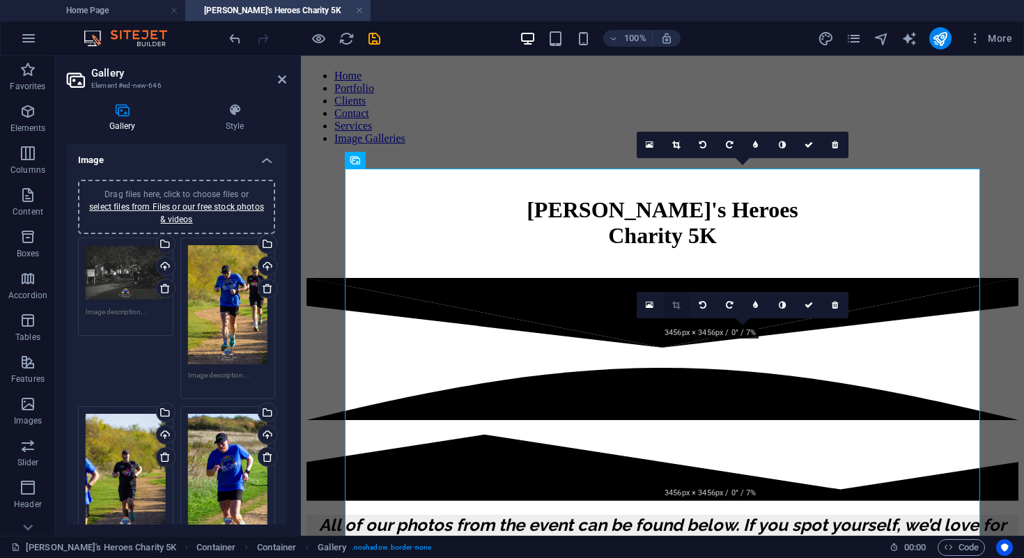
click at [675, 304] on icon at bounding box center [676, 305] width 8 height 8
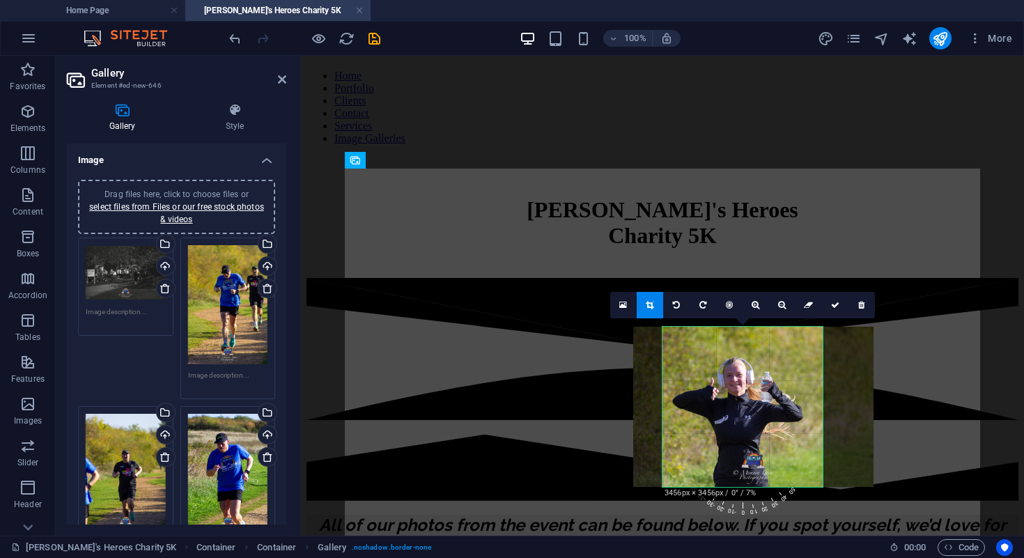
drag, startPoint x: 703, startPoint y: 409, endPoint x: 713, endPoint y: 409, distance: 10.4
click at [713, 409] on div at bounding box center [753, 407] width 240 height 160
click at [833, 308] on icon at bounding box center [835, 305] width 8 height 8
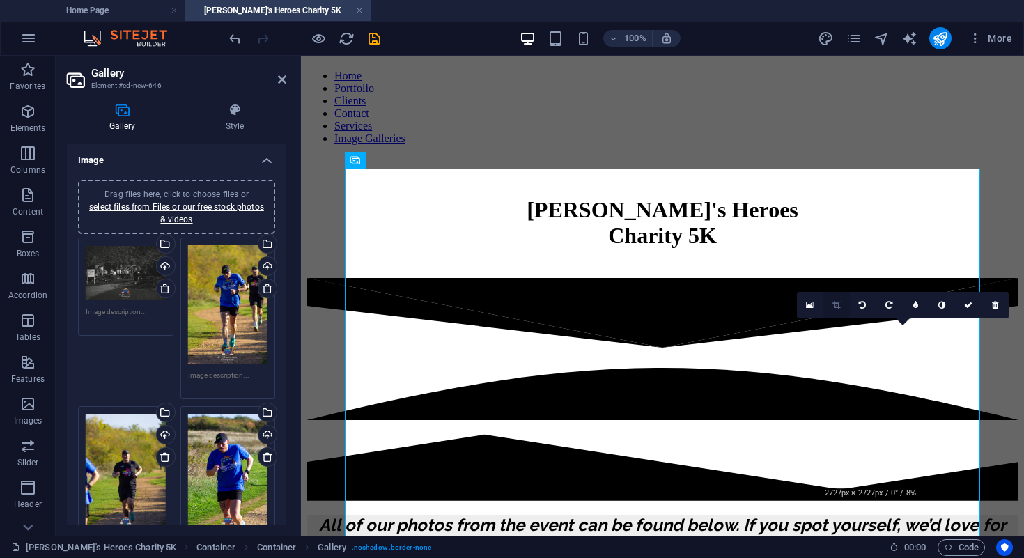
click at [834, 304] on icon at bounding box center [836, 305] width 8 height 8
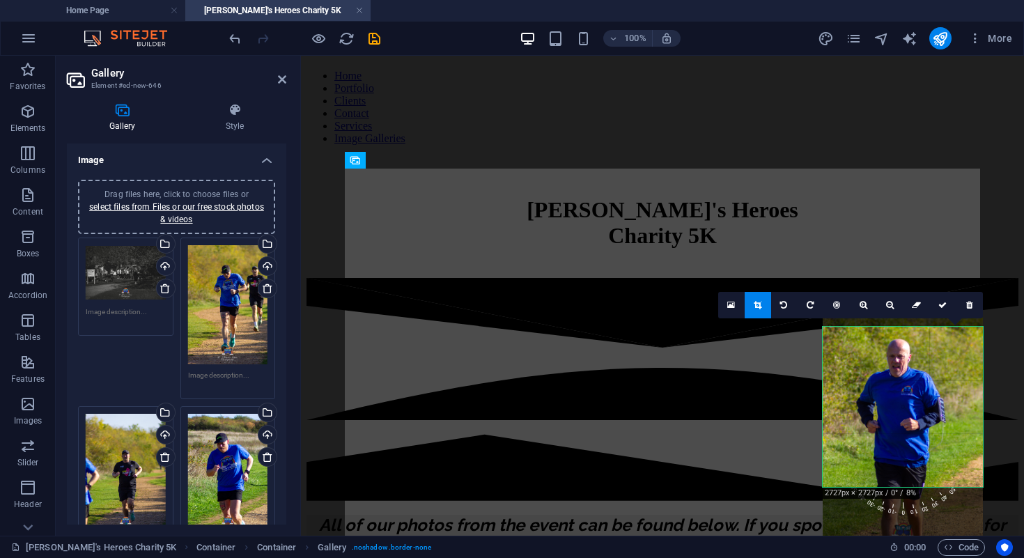
drag, startPoint x: 888, startPoint y: 390, endPoint x: 886, endPoint y: 425, distance: 34.9
click at [886, 425] on div at bounding box center [902, 436] width 160 height 240
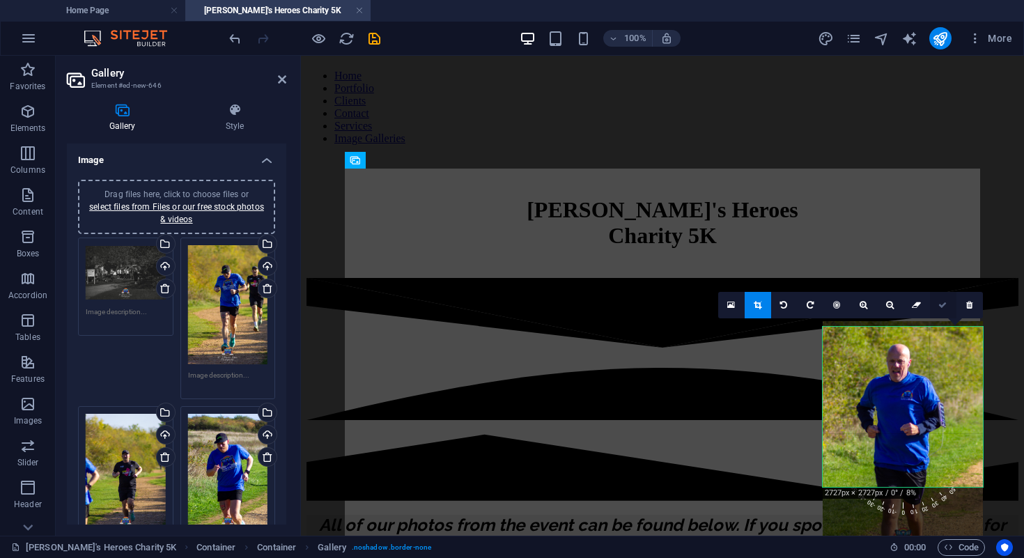
click at [939, 305] on icon at bounding box center [942, 305] width 8 height 8
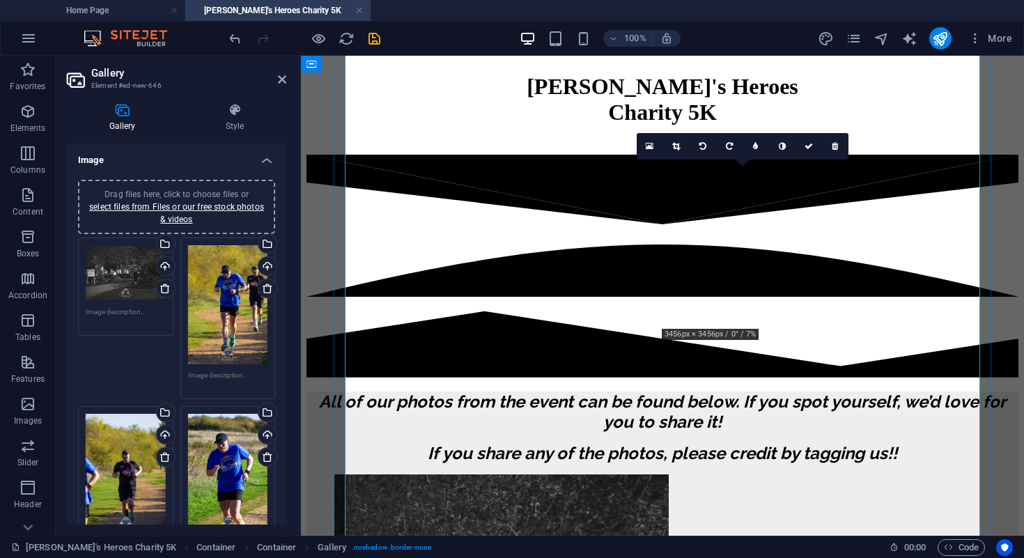
scroll to position [641, 0]
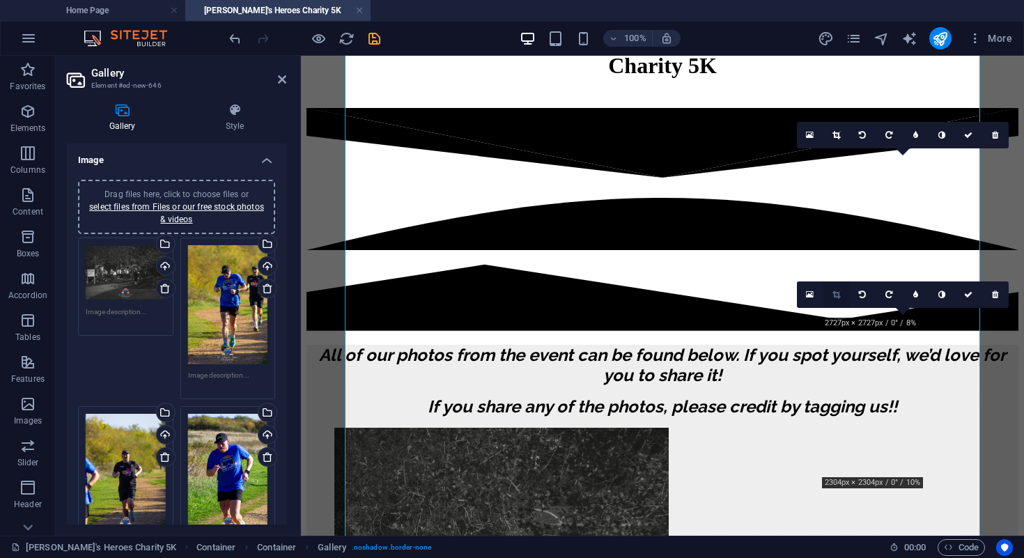
click at [837, 295] on icon at bounding box center [836, 294] width 8 height 8
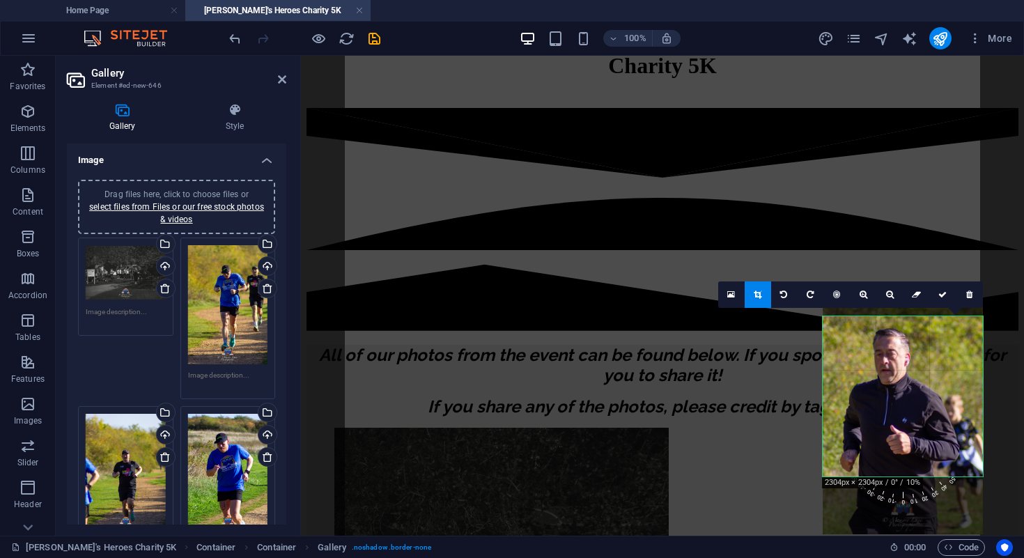
drag, startPoint x: 881, startPoint y: 373, endPoint x: 879, endPoint y: 396, distance: 23.8
click at [879, 396] on div at bounding box center [902, 414] width 160 height 240
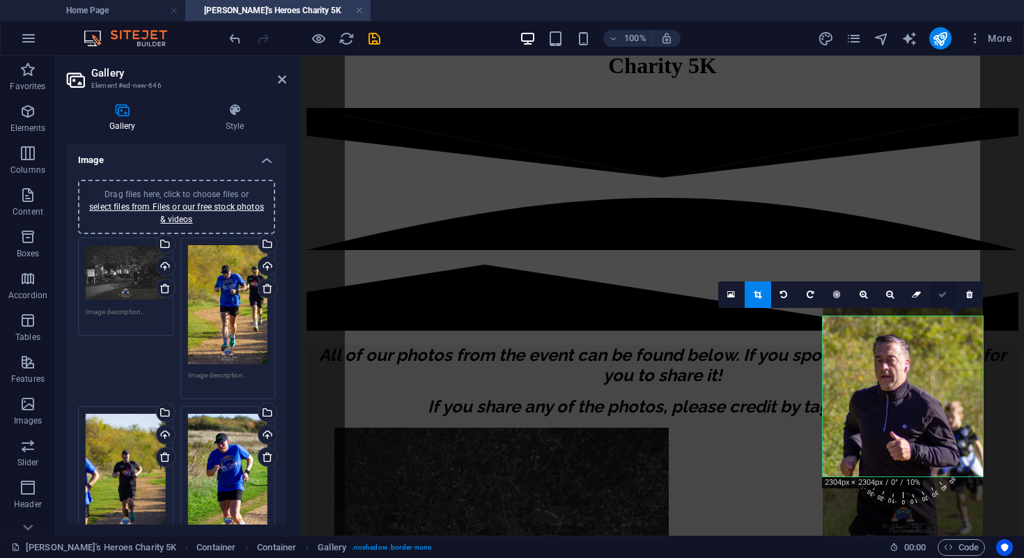
click at [940, 296] on icon at bounding box center [942, 294] width 8 height 8
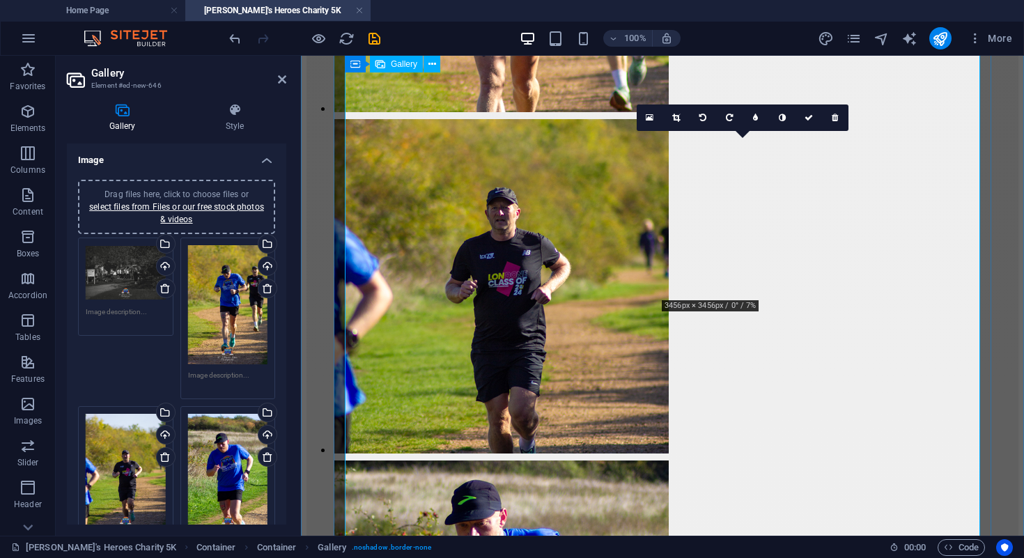
scroll to position [1633, 0]
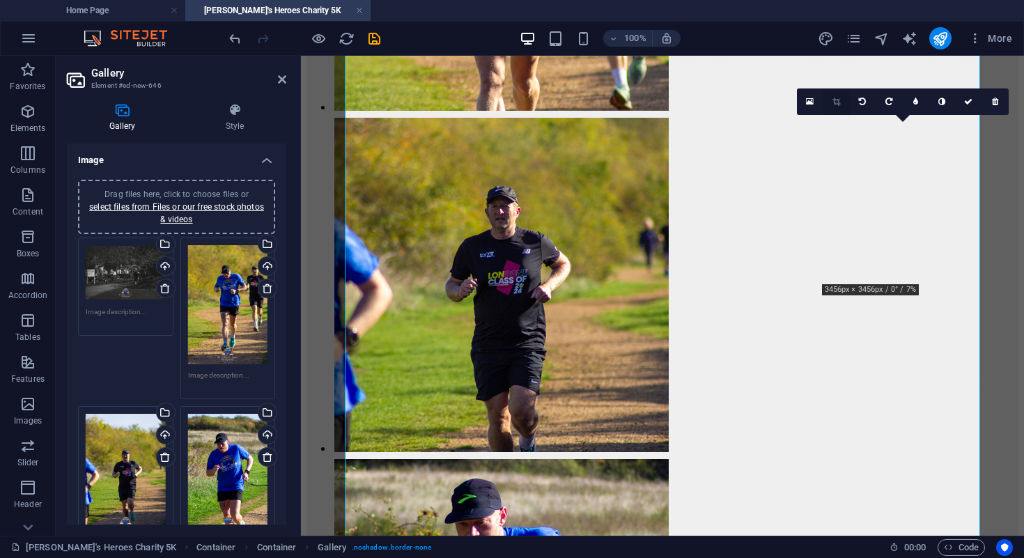
click at [840, 104] on link at bounding box center [836, 101] width 26 height 26
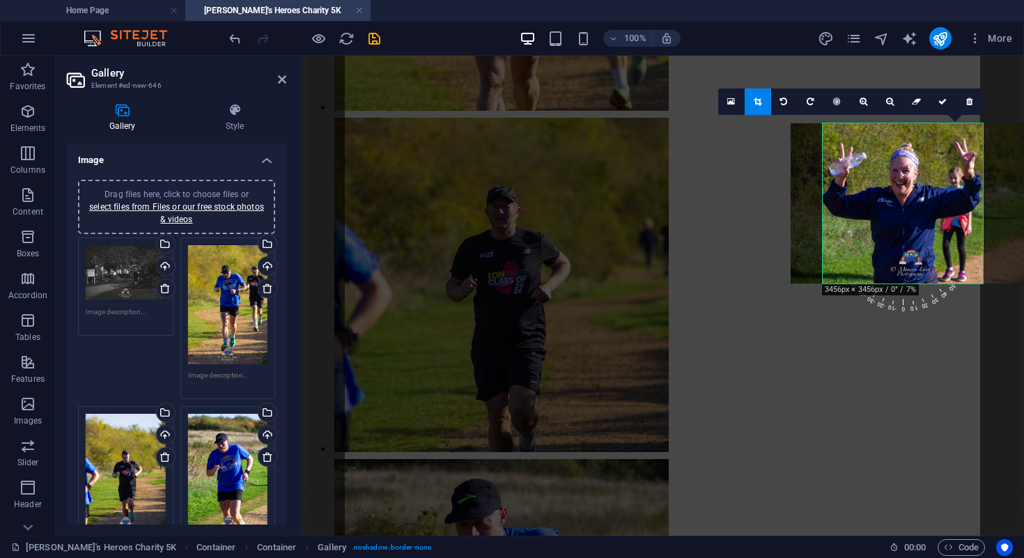
click at [864, 204] on div at bounding box center [910, 203] width 240 height 160
click at [945, 109] on link at bounding box center [943, 101] width 26 height 26
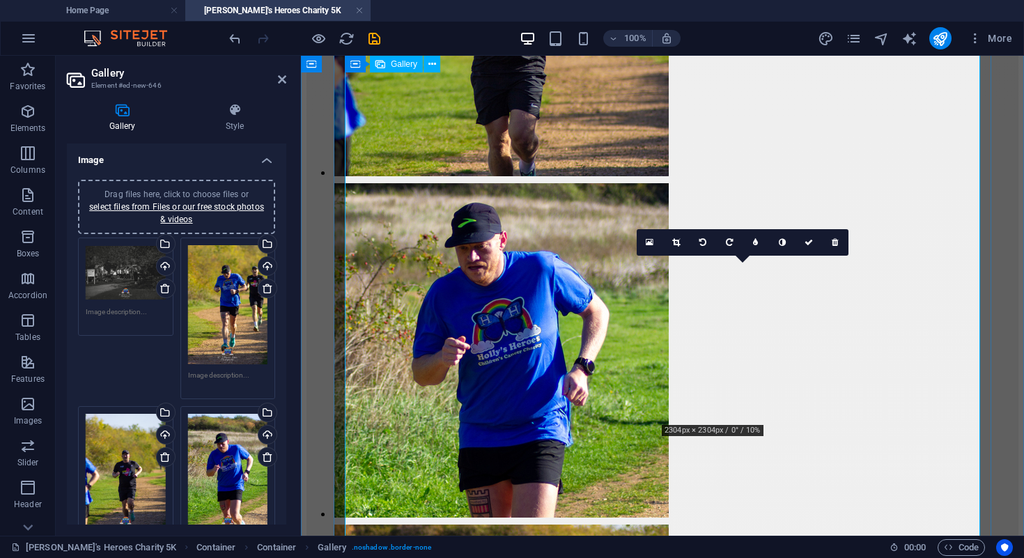
scroll to position [1816, 0]
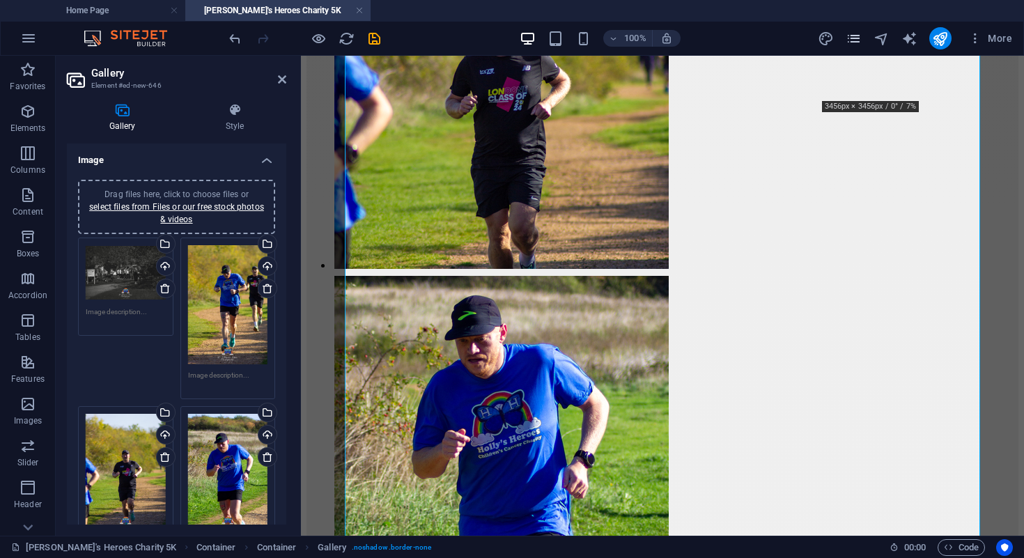
click at [856, 38] on icon "pages" at bounding box center [853, 39] width 16 height 16
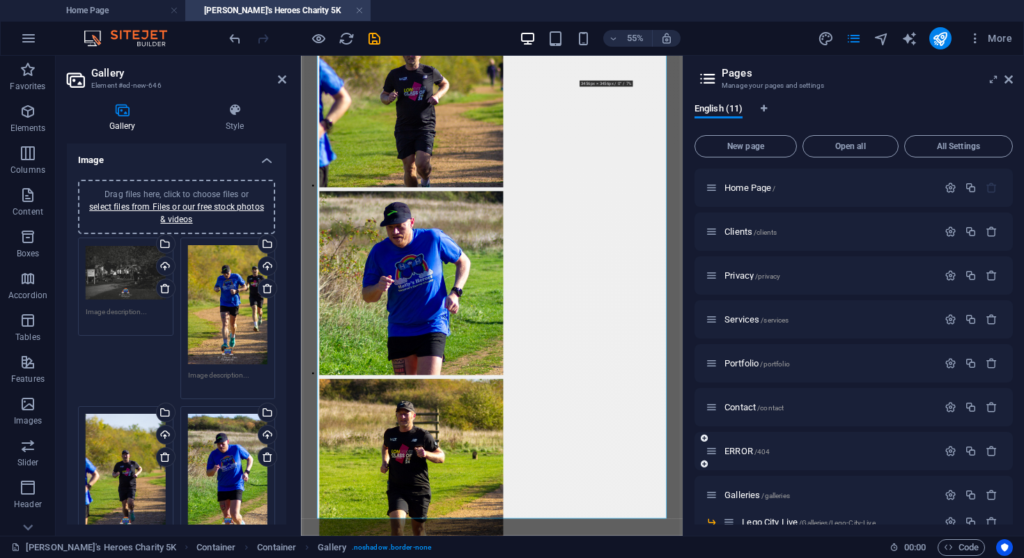
scroll to position [46, 0]
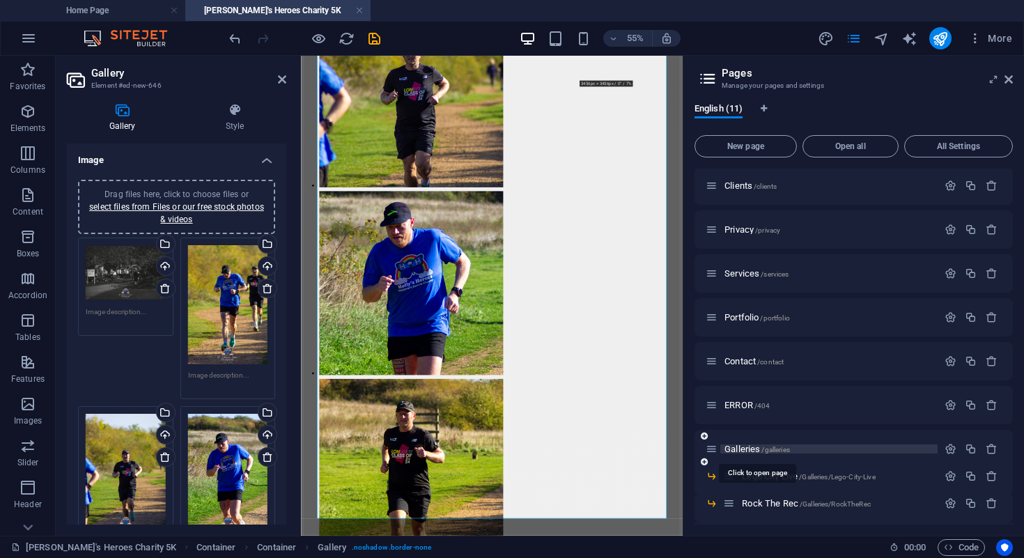
click at [741, 447] on span "Galleries /galleries" at bounding box center [756, 449] width 65 height 10
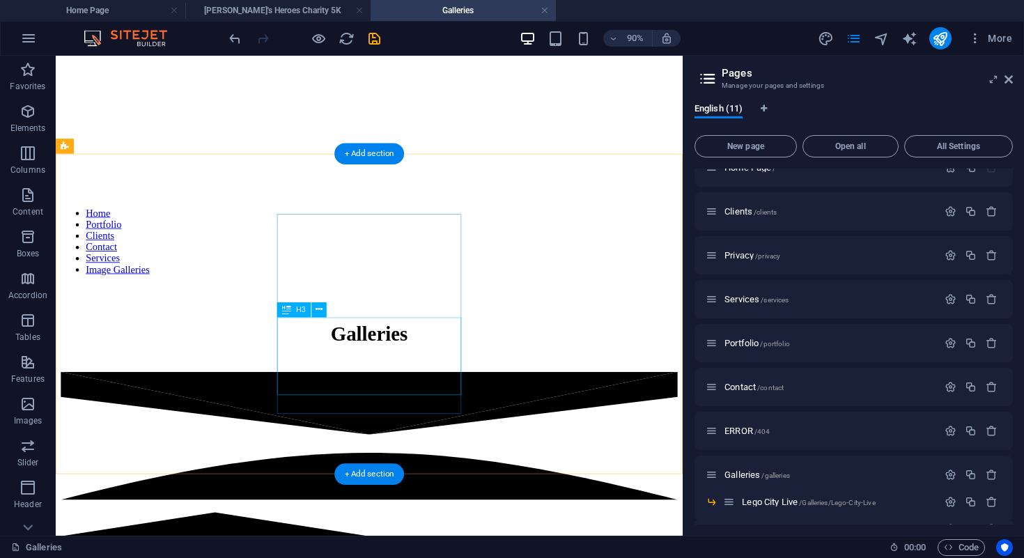
scroll to position [418, 0]
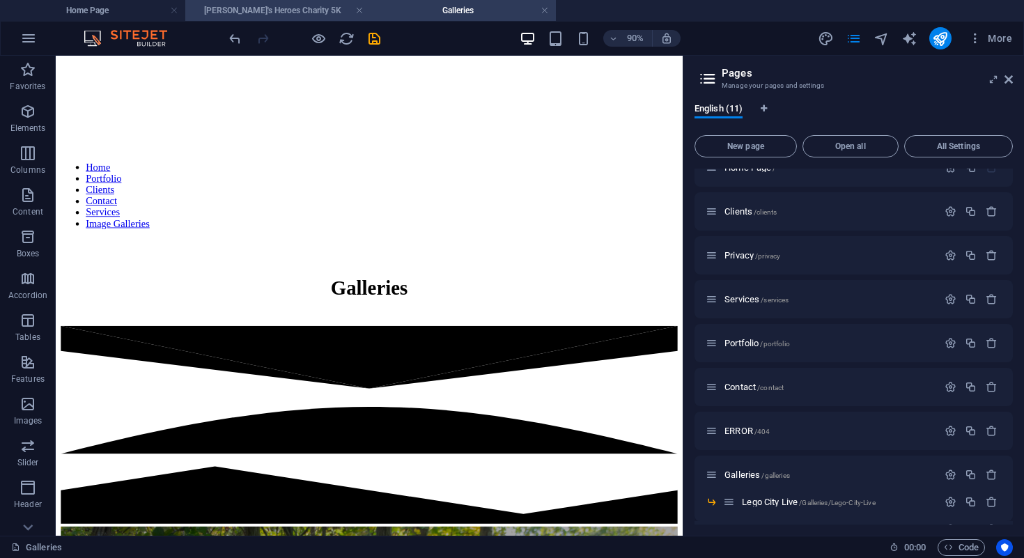
click at [290, 15] on h4 "[PERSON_NAME]'s Heroes Charity 5K" at bounding box center [277, 10] width 185 height 15
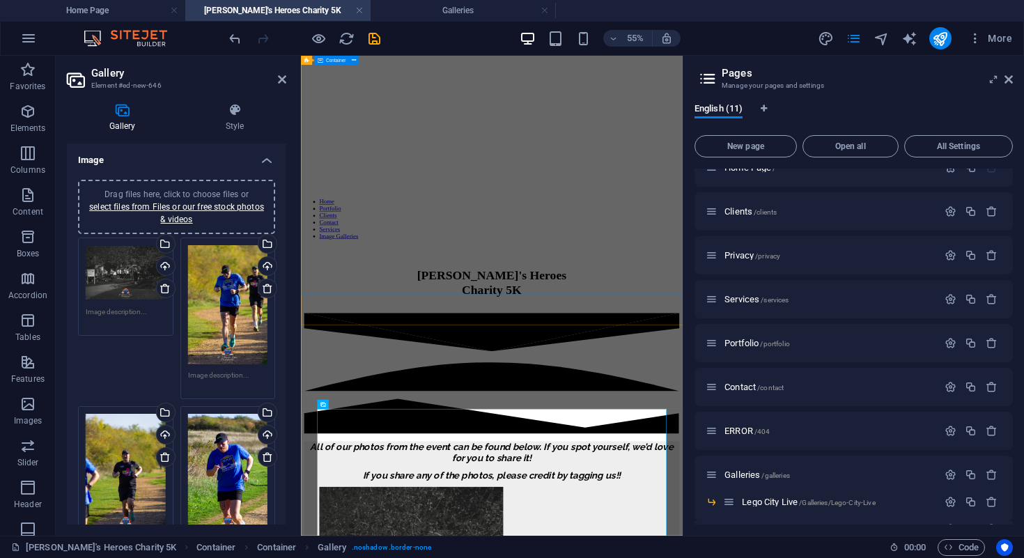
scroll to position [0, 0]
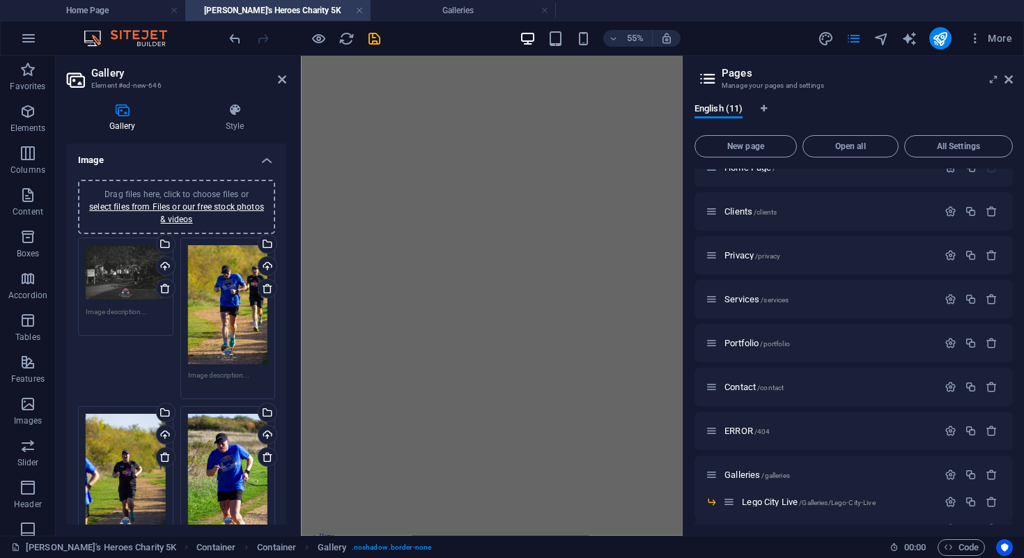
click at [1017, 81] on aside "Pages Manage your pages and settings English (11) New page Open all All Setting…" at bounding box center [852, 296] width 341 height 480
click at [1010, 79] on icon at bounding box center [1008, 79] width 8 height 11
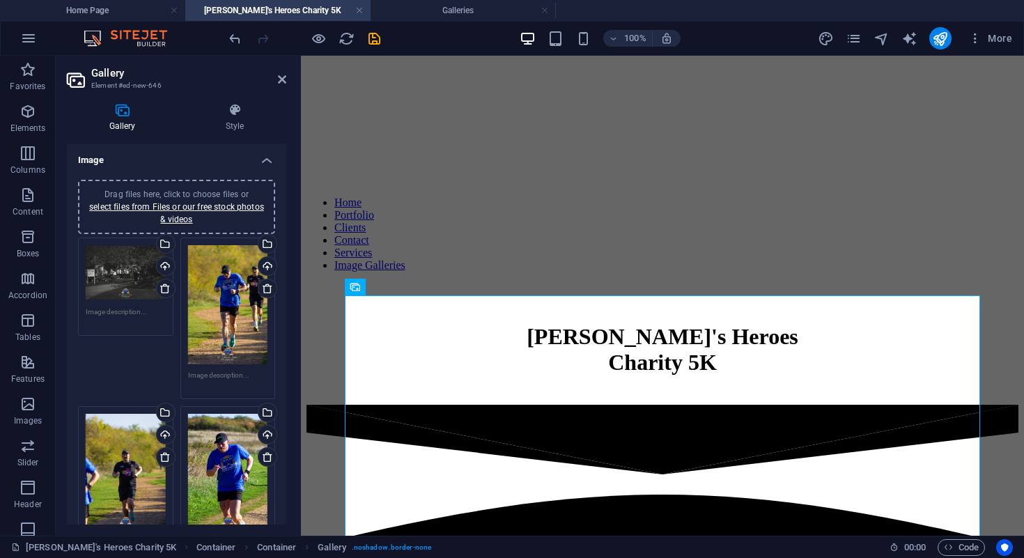
scroll to position [343, 0]
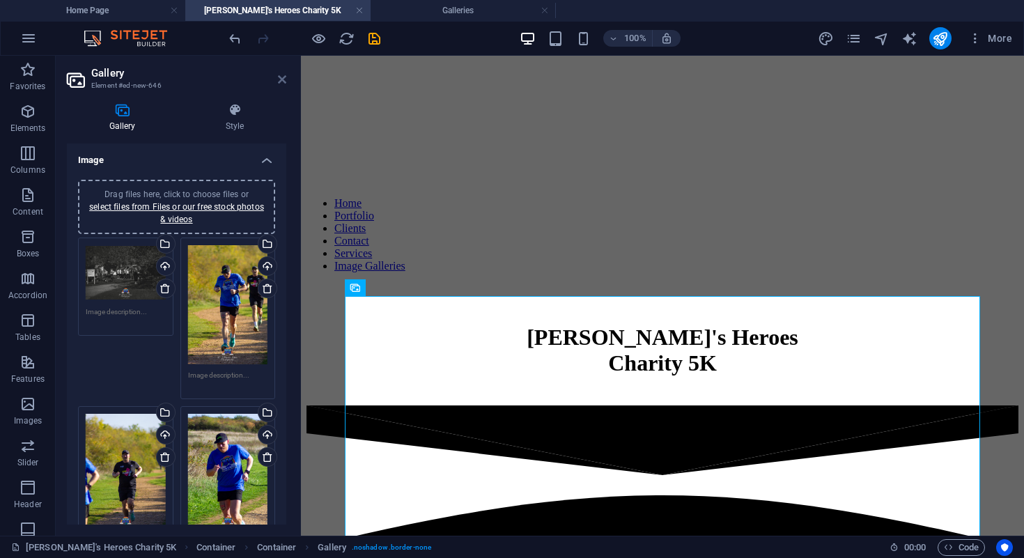
click at [279, 79] on icon at bounding box center [282, 79] width 8 height 11
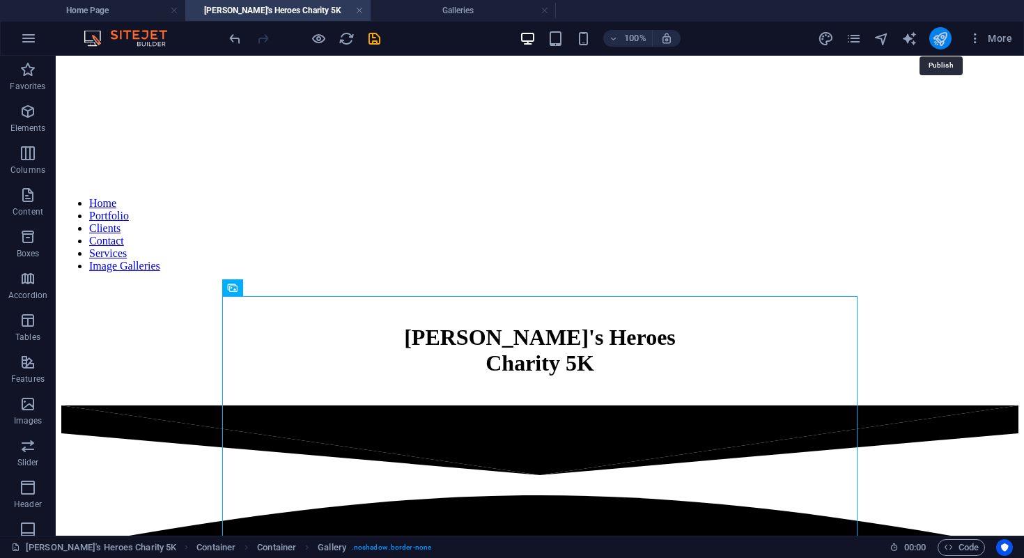
click at [937, 33] on icon "publish" at bounding box center [940, 39] width 16 height 16
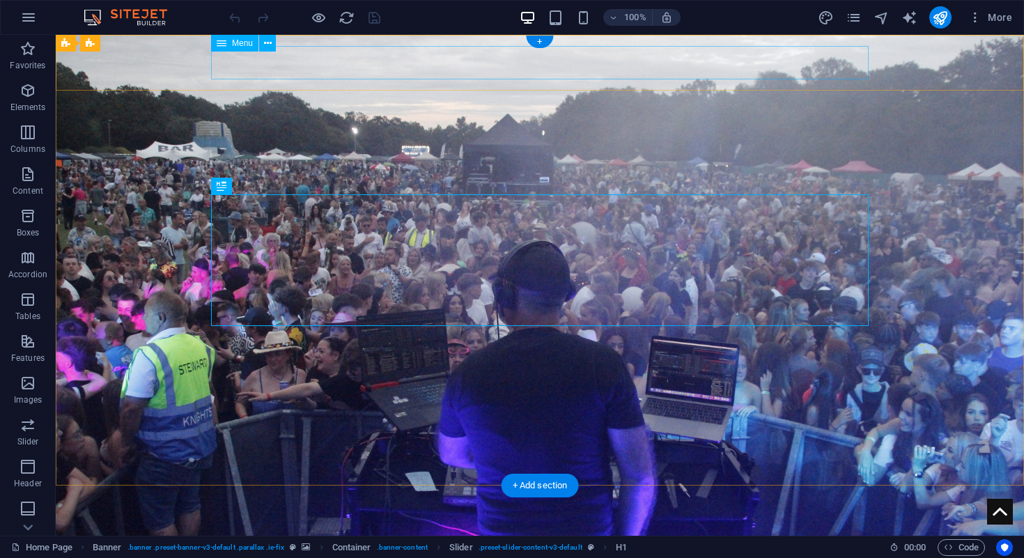
click at [773, 534] on nav "Home Portfolio Clients Contact Services Image Galleries" at bounding box center [539, 550] width 657 height 33
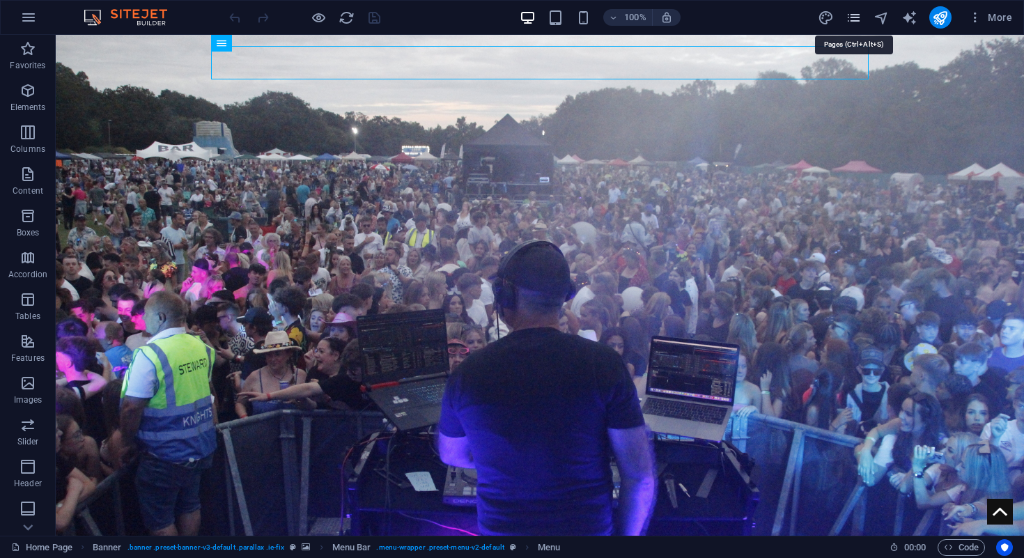
click at [849, 18] on icon "pages" at bounding box center [853, 18] width 16 height 16
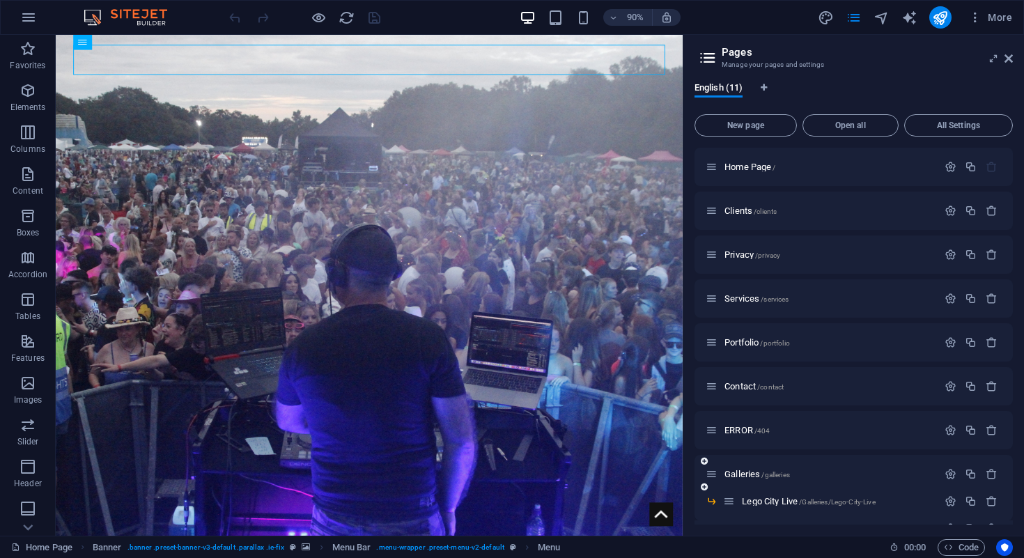
click at [744, 467] on div "Galleries /galleries" at bounding box center [821, 474] width 232 height 16
click at [742, 471] on span "Galleries /galleries" at bounding box center [756, 474] width 65 height 10
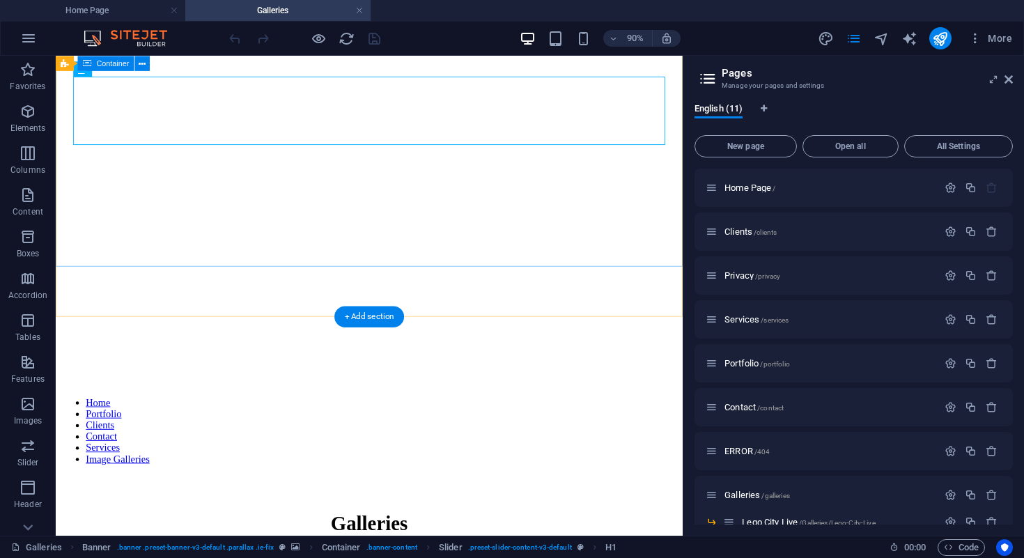
scroll to position [347, 0]
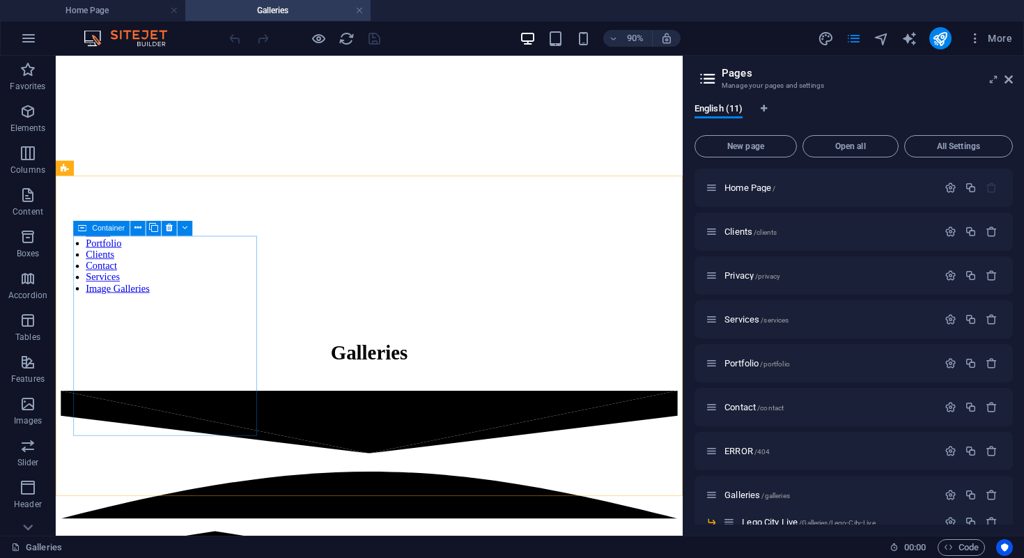
click at [83, 228] on icon at bounding box center [82, 228] width 9 height 15
click at [100, 231] on span "Container" at bounding box center [108, 228] width 33 height 8
select select "8"
select select
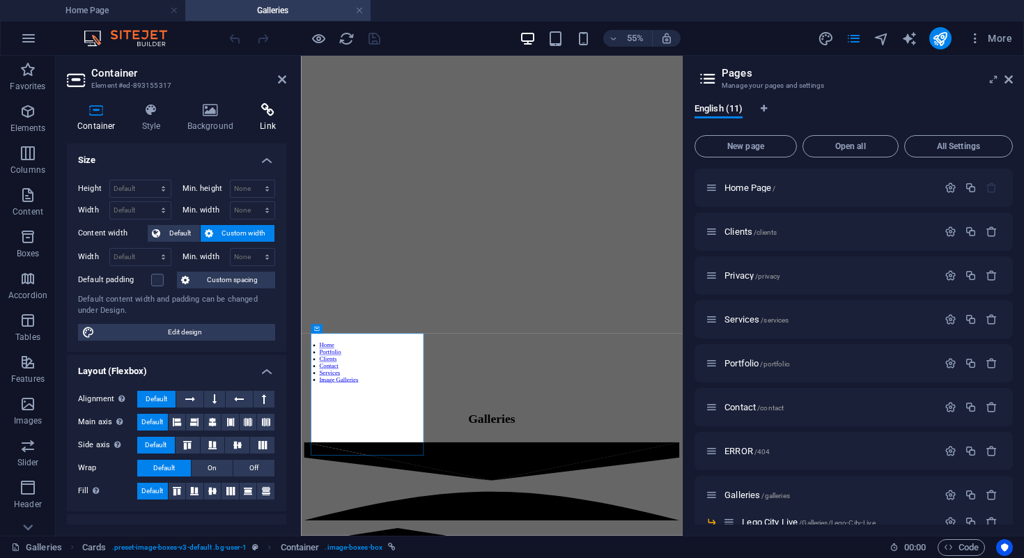
click at [263, 113] on icon at bounding box center [267, 110] width 37 height 14
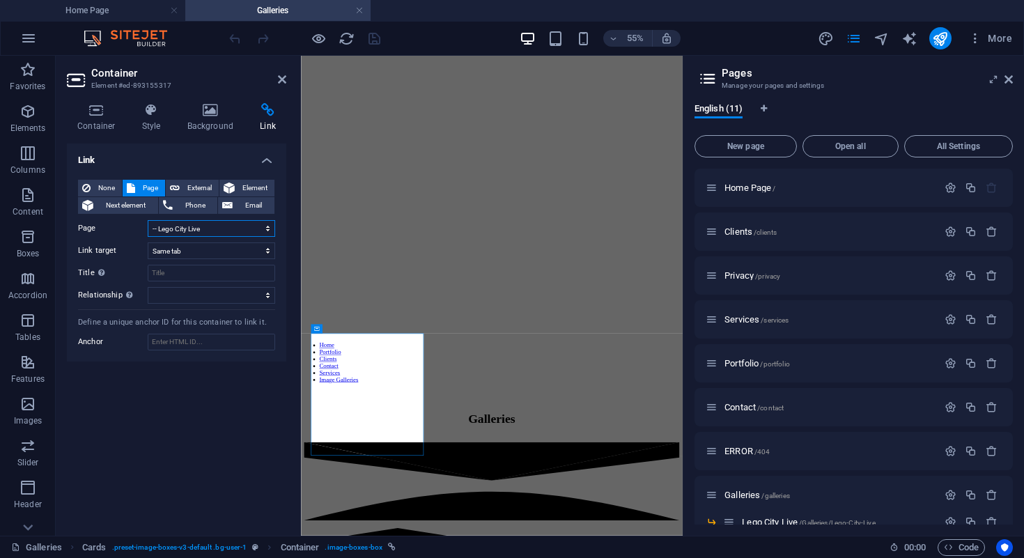
click at [222, 230] on select "Home Page Clients Privacy Services Portfolio Contact ERROR Galleries -- Lego Ci…" at bounding box center [211, 228] width 127 height 17
click at [224, 224] on select "Home Page Clients Privacy Services Portfolio Contact ERROR Galleries -- Lego Ci…" at bounding box center [211, 228] width 127 height 17
select select "10"
click at [148, 220] on select "Home Page Clients Privacy Services Portfolio Contact ERROR Galleries -- Lego Ci…" at bounding box center [211, 228] width 127 height 17
click at [276, 77] on h2 "Container" at bounding box center [188, 73] width 195 height 13
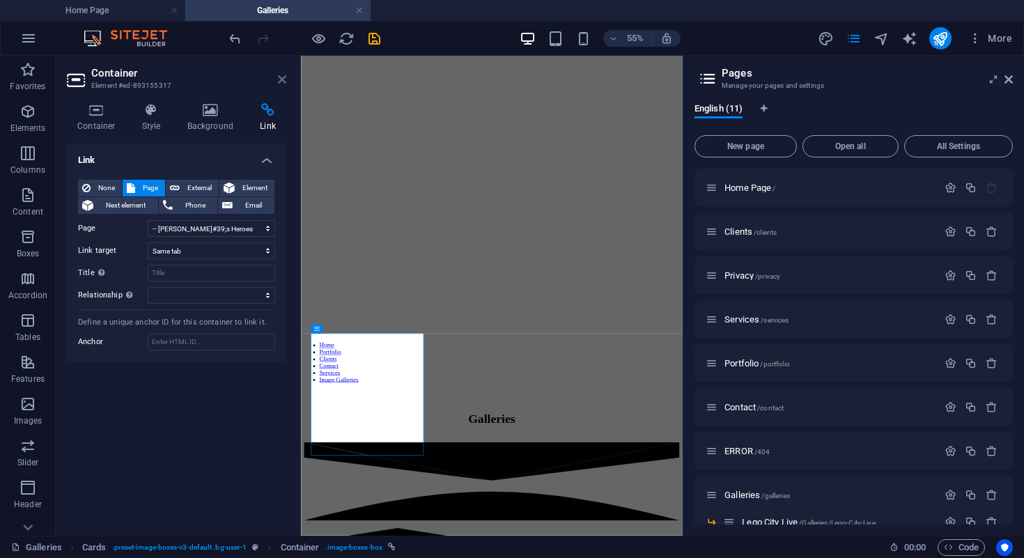
click at [278, 77] on icon at bounding box center [282, 79] width 8 height 11
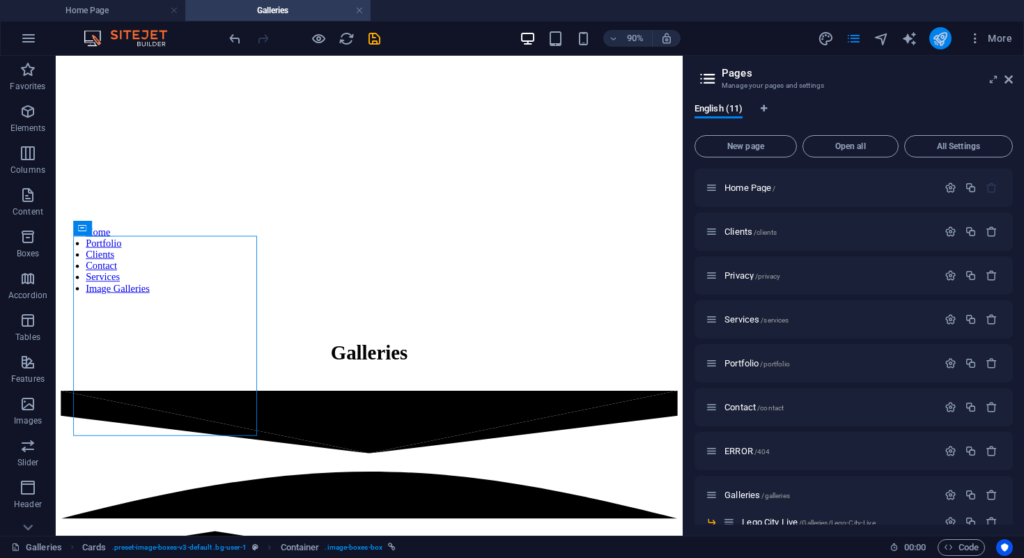
click at [941, 27] on button "publish" at bounding box center [940, 38] width 22 height 22
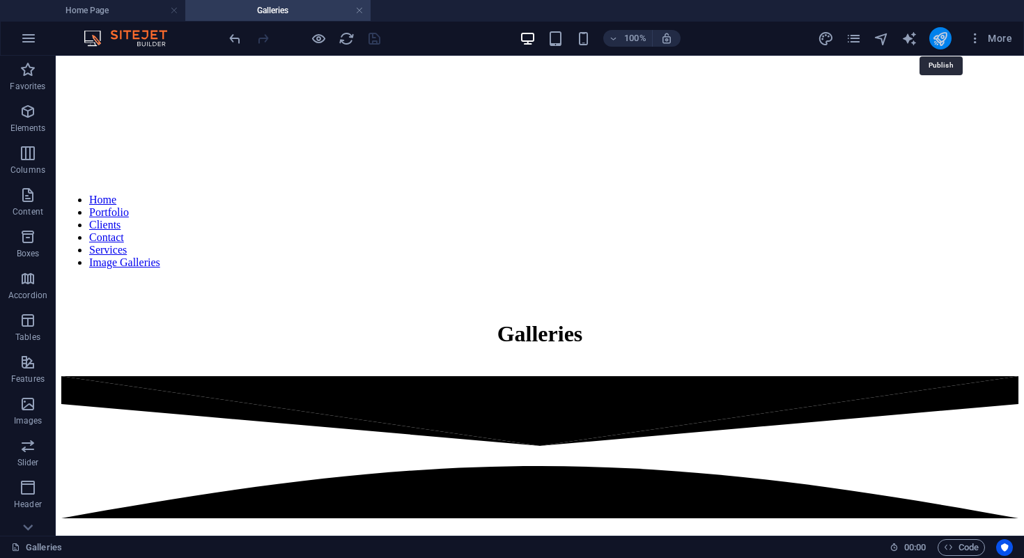
click at [940, 37] on icon "publish" at bounding box center [940, 39] width 16 height 16
